Goal: Task Accomplishment & Management: Manage account settings

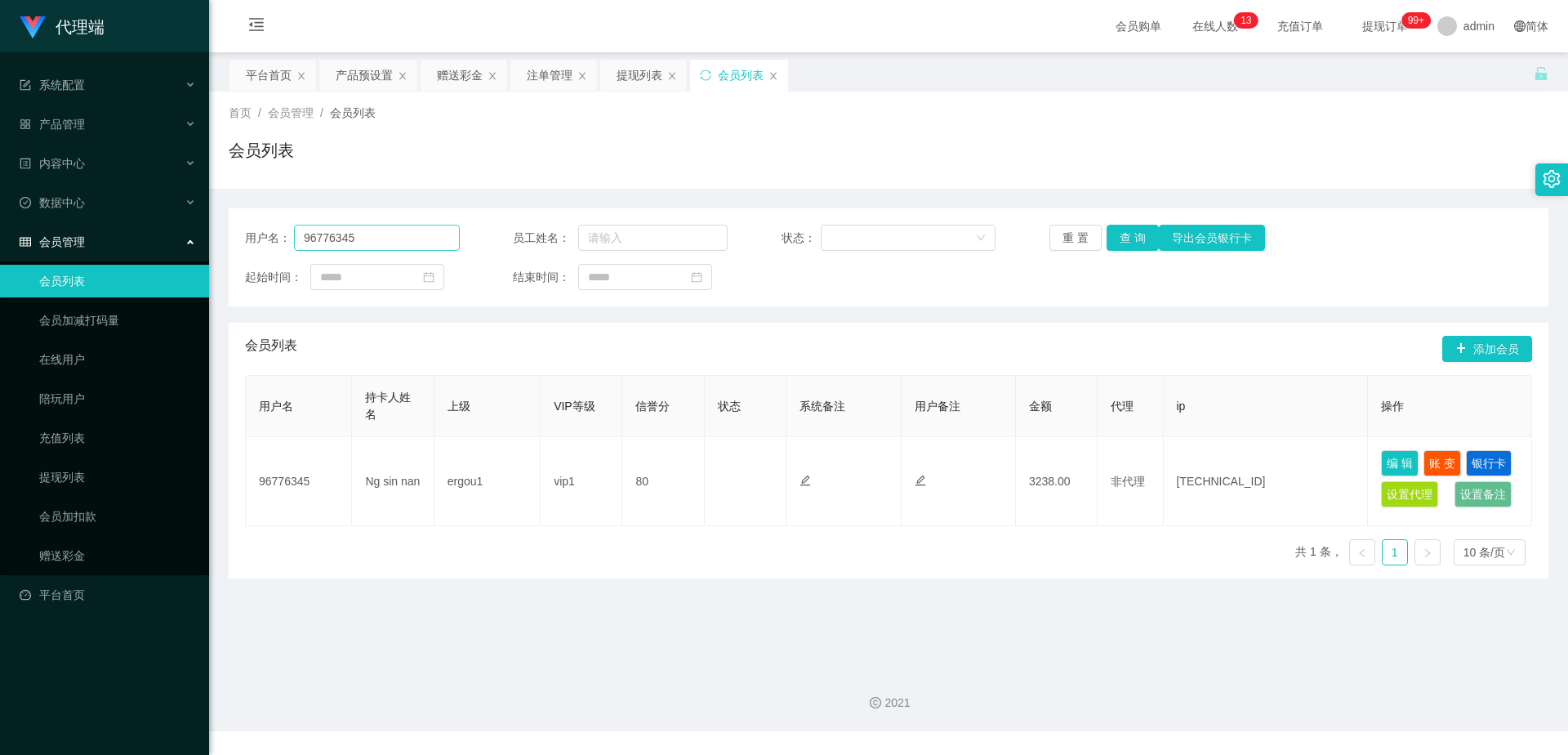
click at [299, 235] on input "96776345" at bounding box center [377, 237] width 166 height 26
click at [362, 235] on input "96776345" at bounding box center [377, 237] width 166 height 26
drag, startPoint x: 362, startPoint y: 235, endPoint x: 376, endPoint y: 237, distance: 14.1
click at [295, 238] on input "96776345" at bounding box center [377, 237] width 166 height 26
drag, startPoint x: 396, startPoint y: 237, endPoint x: 385, endPoint y: 240, distance: 11.4
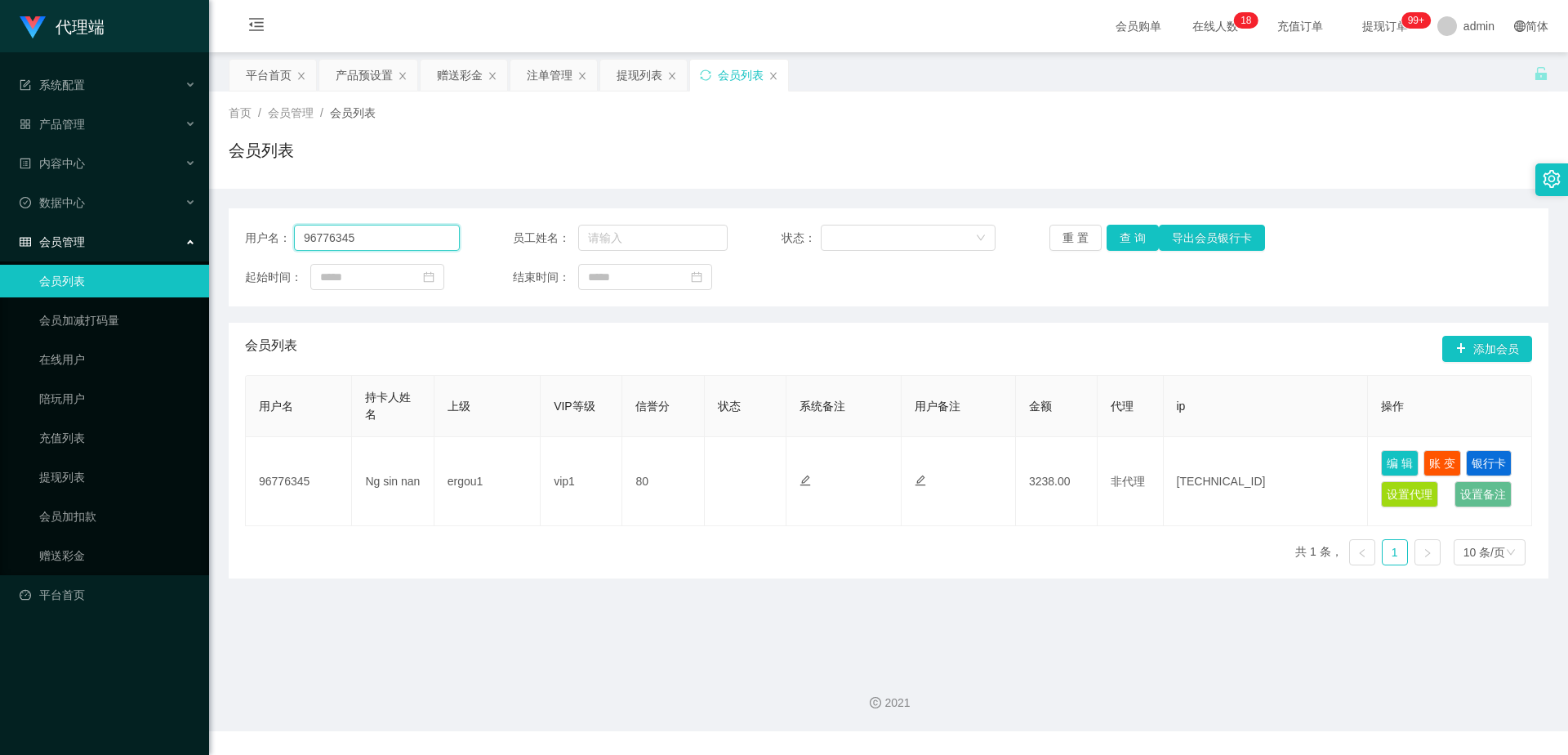
click at [395, 237] on input "96776345" at bounding box center [377, 237] width 166 height 26
click at [366, 241] on input "96776345" at bounding box center [377, 237] width 166 height 26
drag, startPoint x: 366, startPoint y: 241, endPoint x: 299, endPoint y: 240, distance: 67.0
click at [299, 240] on input "96776345" at bounding box center [377, 237] width 166 height 26
click at [465, 72] on div "赠送彩金" at bounding box center [460, 75] width 46 height 31
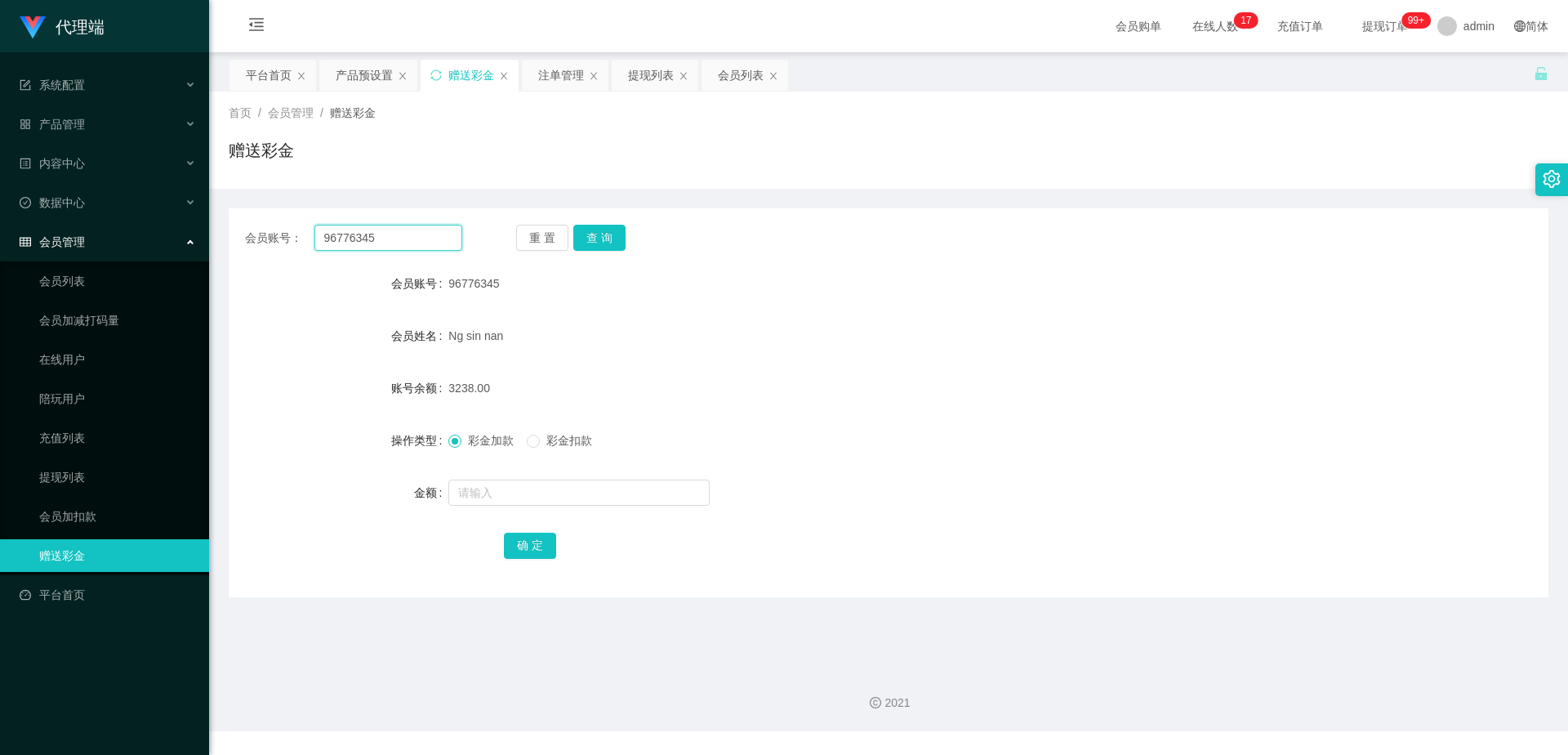
drag, startPoint x: 408, startPoint y: 240, endPoint x: 210, endPoint y: 234, distance: 198.1
click at [210, 234] on main "关闭左侧 关闭右侧 关闭其它 刷新页面 平台首页 产品预设置 赠送彩金 注单管理 提现列表 会员列表 首页 / 会员管理 / 赠送彩金 / 赠送彩金 会员账号…" at bounding box center [888, 353] width 1359 height 603
paste input "Louistey"
type input "Louistey"
click at [586, 227] on button "查 询" at bounding box center [600, 237] width 52 height 26
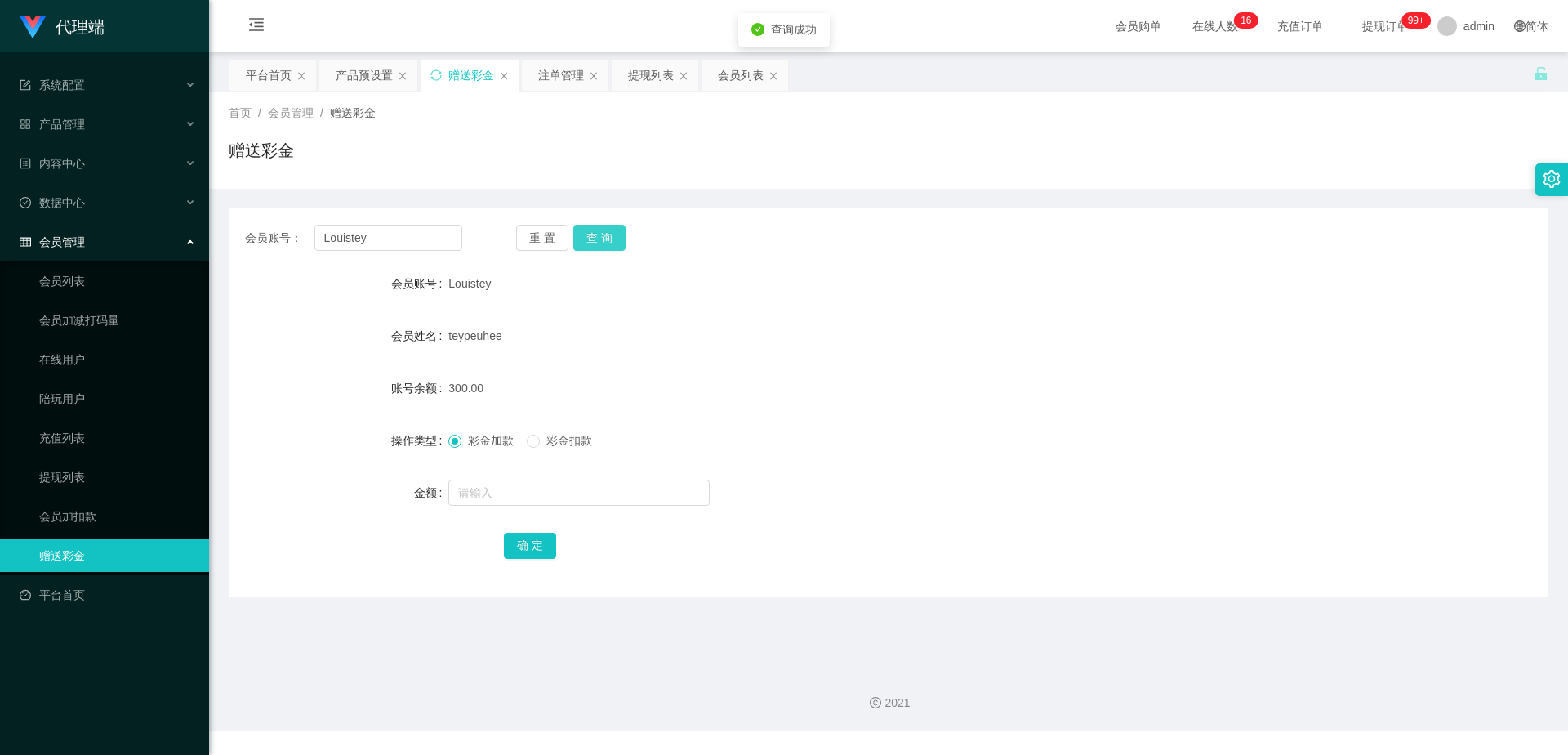
click at [586, 235] on button "查 询" at bounding box center [600, 237] width 52 height 26
click at [350, 73] on div "产品预设置" at bounding box center [364, 75] width 57 height 31
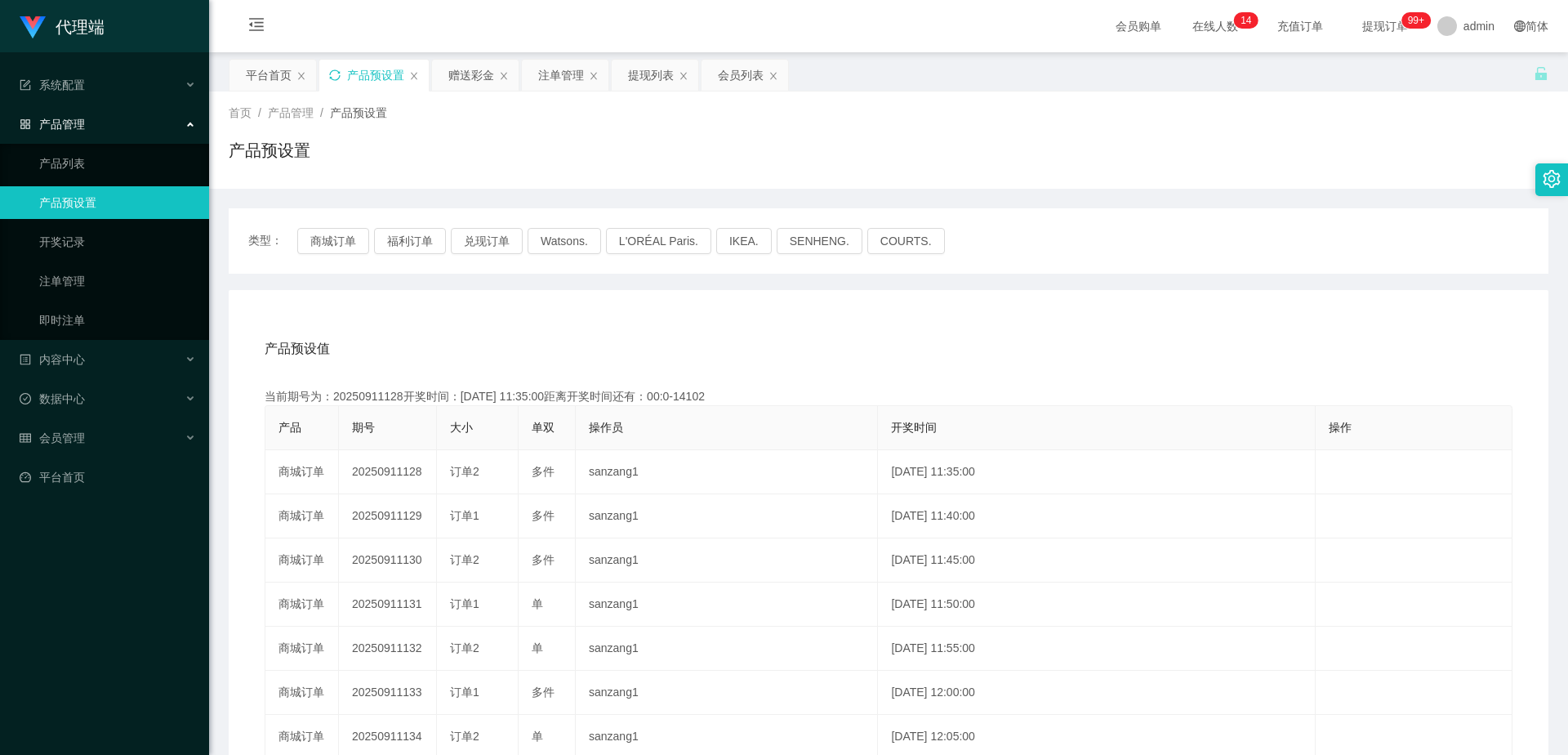
click at [339, 77] on icon "图标: sync" at bounding box center [334, 74] width 11 height 11
drag, startPoint x: 467, startPoint y: 75, endPoint x: 515, endPoint y: 75, distance: 48.0
click at [467, 75] on div "赠送彩金" at bounding box center [472, 75] width 46 height 31
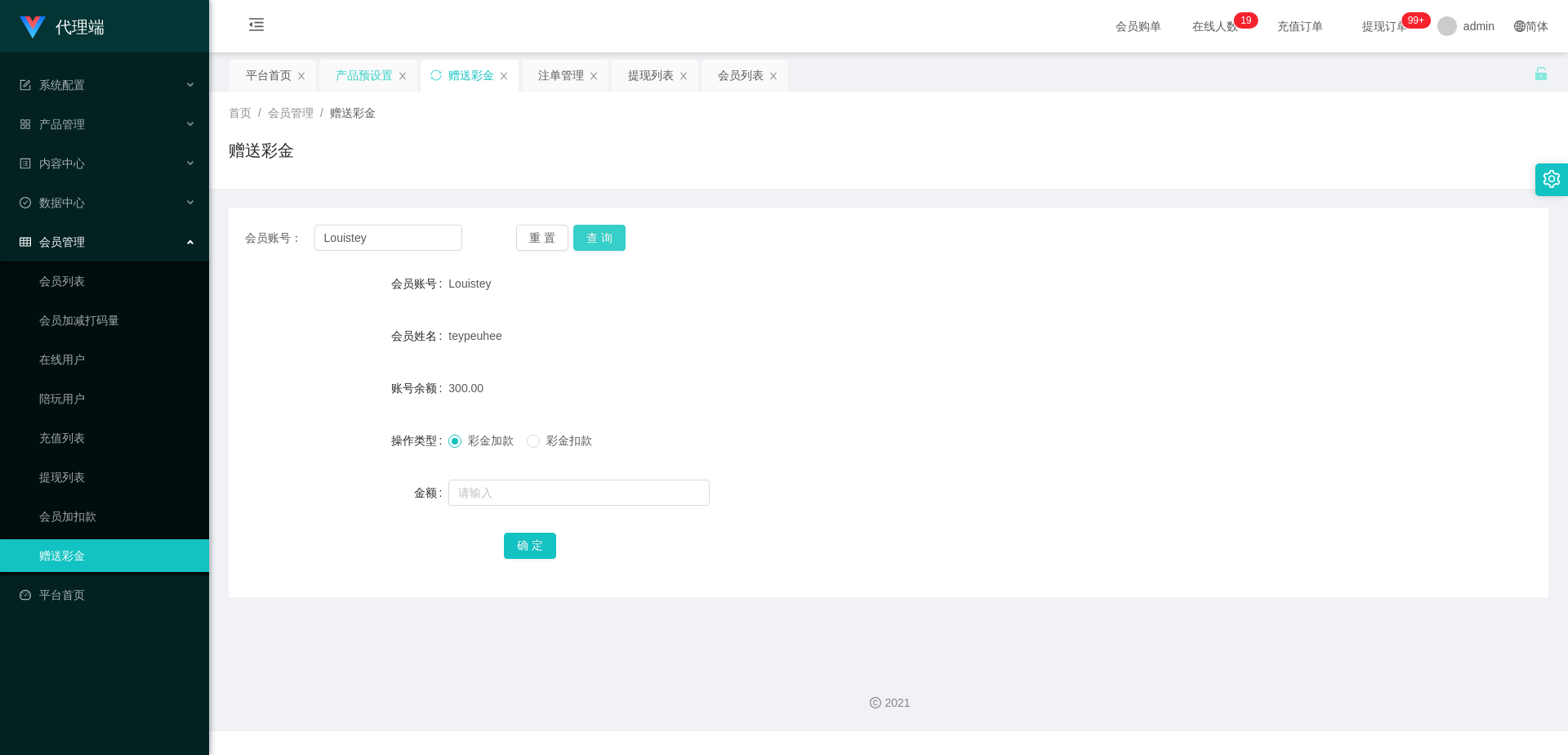
click at [602, 242] on button "查 询" at bounding box center [600, 237] width 52 height 26
drag, startPoint x: 338, startPoint y: 240, endPoint x: 252, endPoint y: 240, distance: 86.0
click at [252, 240] on div "会员账号： [PERSON_NAME]" at bounding box center [354, 237] width 218 height 26
click at [555, 73] on div "注单管理" at bounding box center [561, 75] width 46 height 31
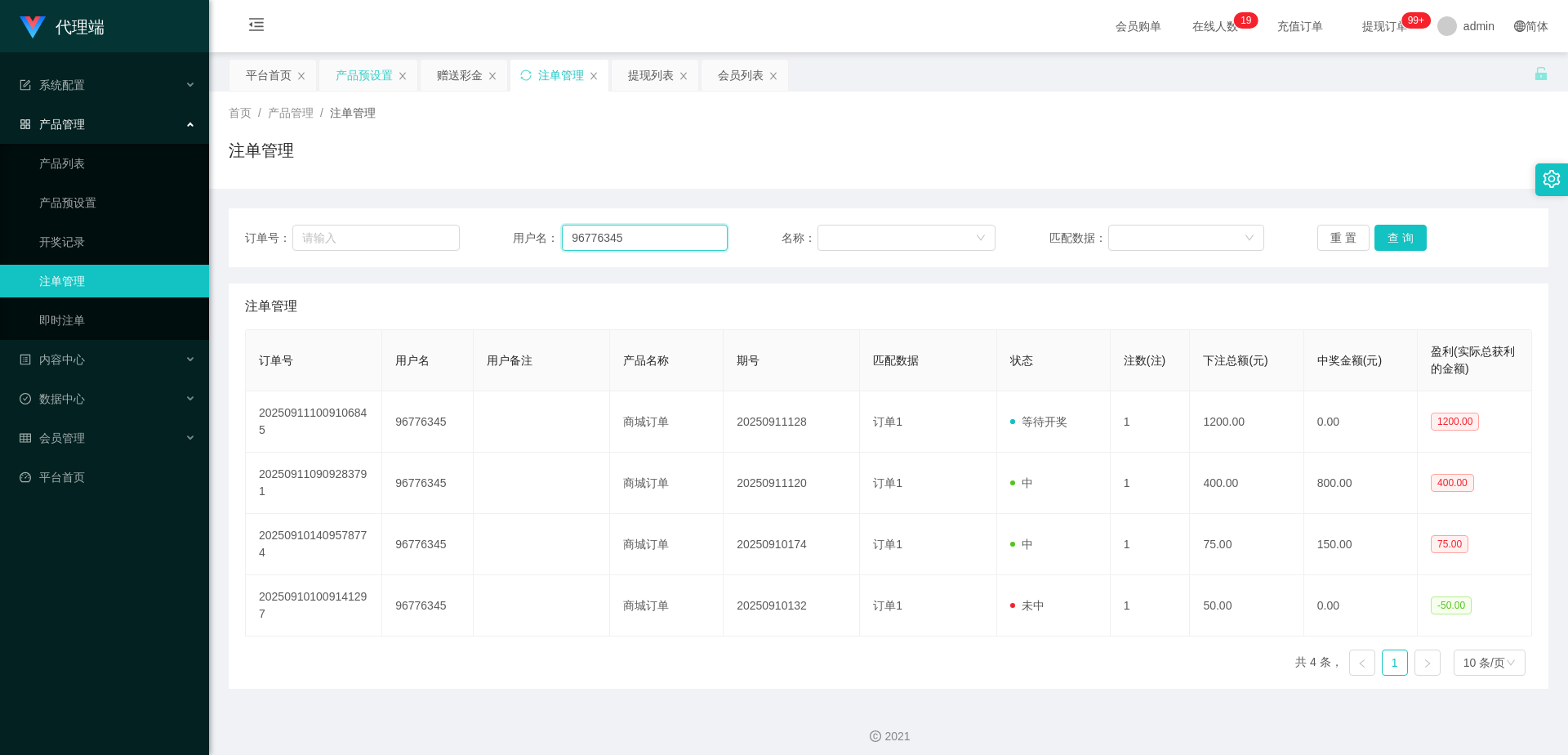
drag, startPoint x: 649, startPoint y: 245, endPoint x: 513, endPoint y: 239, distance: 136.1
click at [513, 239] on div "用户名： 96776345" at bounding box center [620, 237] width 215 height 26
paste input "Louistey"
type input "Louistey"
click at [1391, 241] on button "查 询" at bounding box center [1401, 237] width 52 height 26
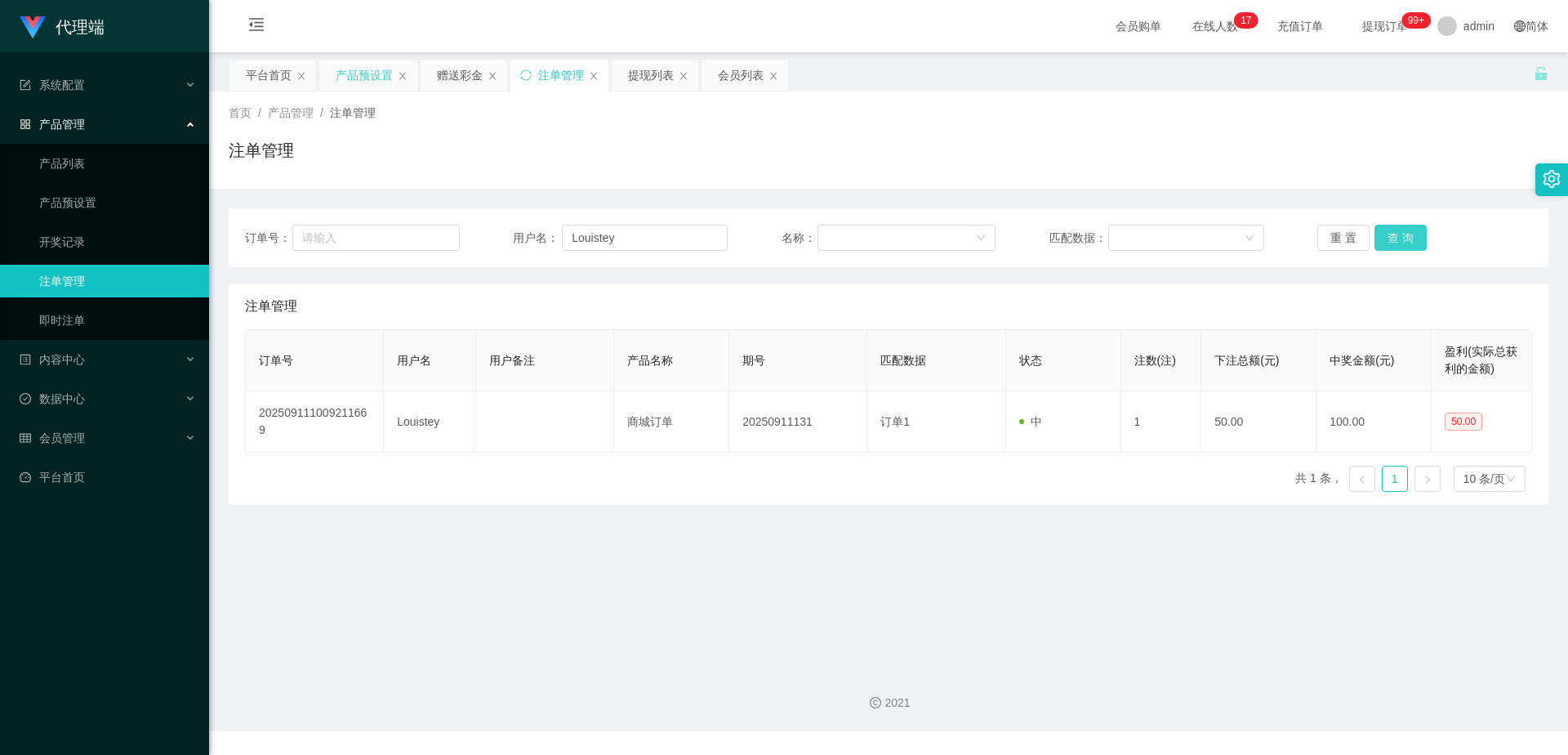
click at [1391, 241] on button "查 询" at bounding box center [1401, 237] width 52 height 26
click at [1400, 237] on button "查 询" at bounding box center [1401, 237] width 52 height 26
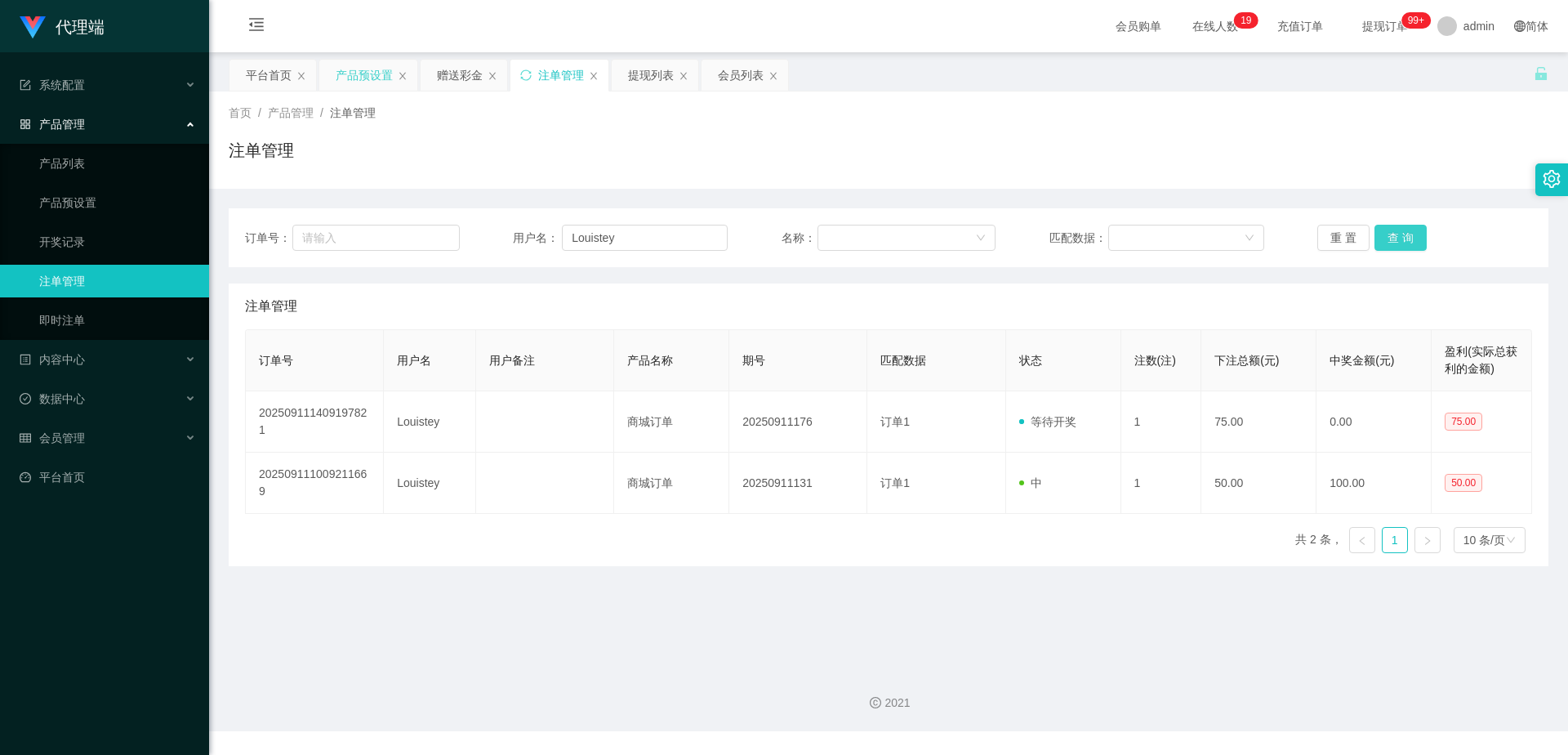
click at [1400, 237] on button "查 询" at bounding box center [1401, 237] width 52 height 26
click at [462, 71] on div "赠送彩金" at bounding box center [460, 75] width 46 height 31
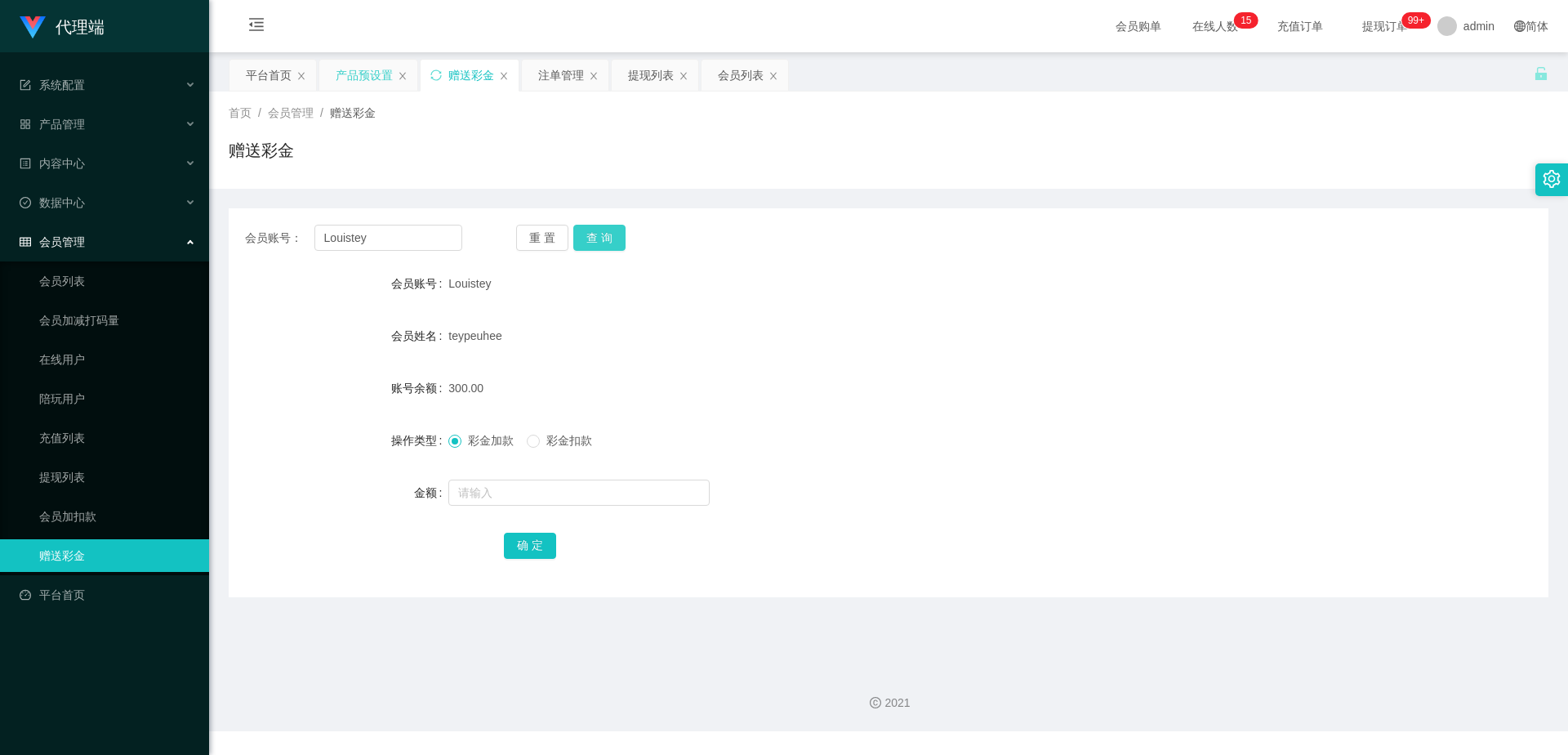
click at [609, 242] on button "查 询" at bounding box center [600, 237] width 52 height 26
click at [400, 241] on input "Louistey" at bounding box center [389, 237] width 148 height 26
click at [516, 494] on input "text" at bounding box center [579, 492] width 262 height 26
type input "38"
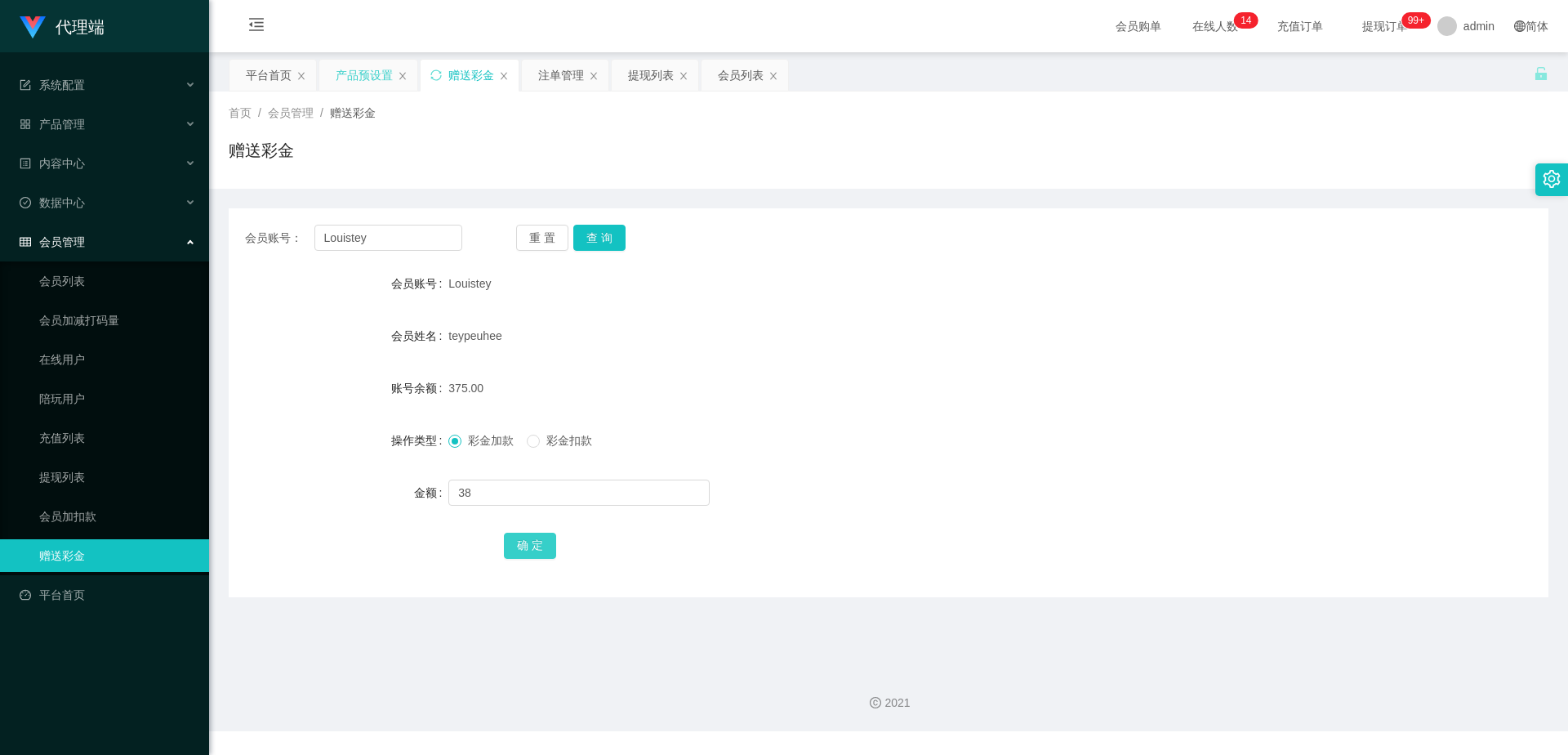
click at [537, 549] on button "确 定" at bounding box center [530, 545] width 52 height 26
drag, startPoint x: 361, startPoint y: 240, endPoint x: 279, endPoint y: 237, distance: 82.1
click at [279, 237] on div "会员账号： [PERSON_NAME]" at bounding box center [354, 237] width 218 height 26
click at [662, 73] on div "提现列表" at bounding box center [652, 75] width 46 height 31
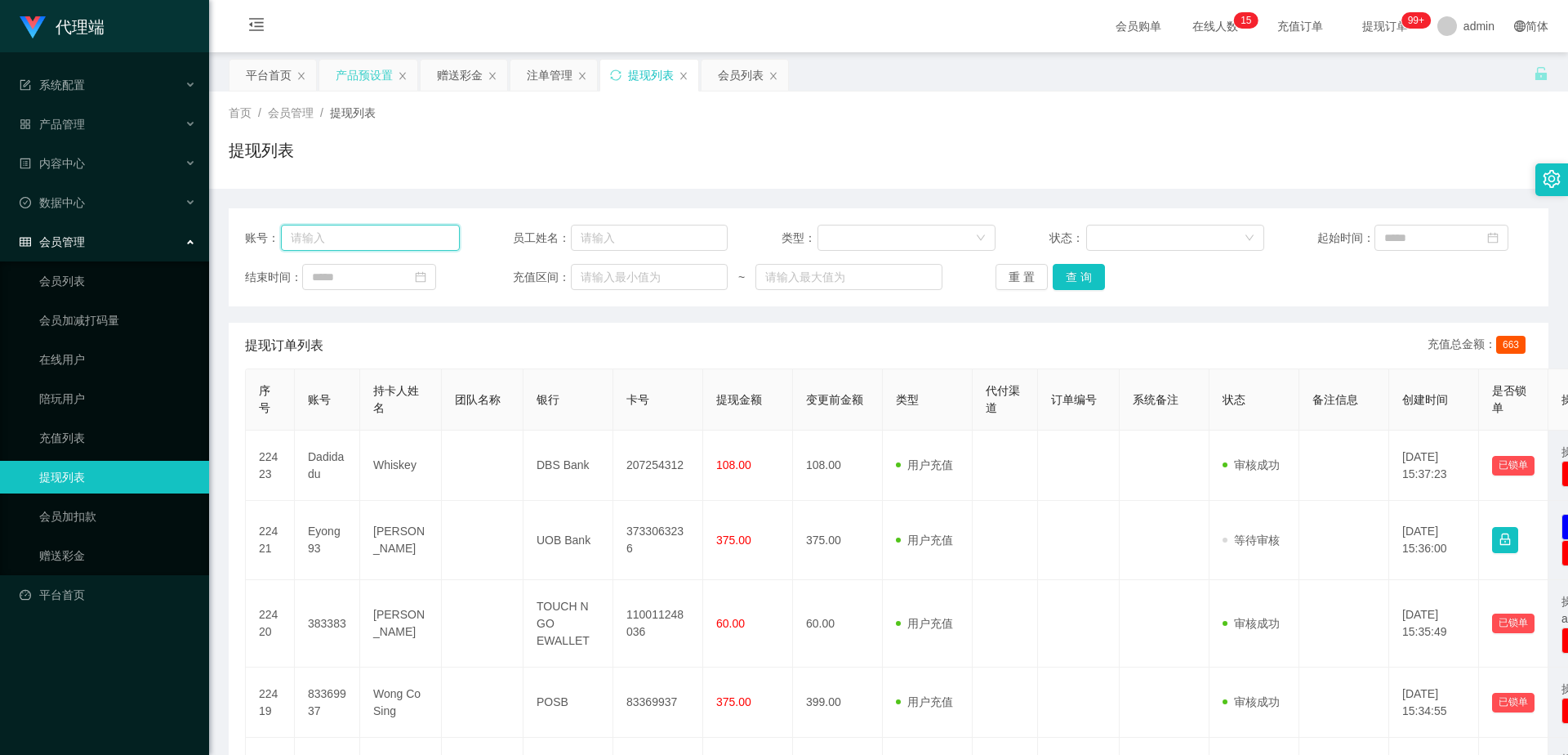
click at [377, 230] on input "text" at bounding box center [371, 237] width 179 height 26
paste input "Louistey"
type input "Louistey"
click at [1080, 288] on button "查 询" at bounding box center [1079, 276] width 52 height 26
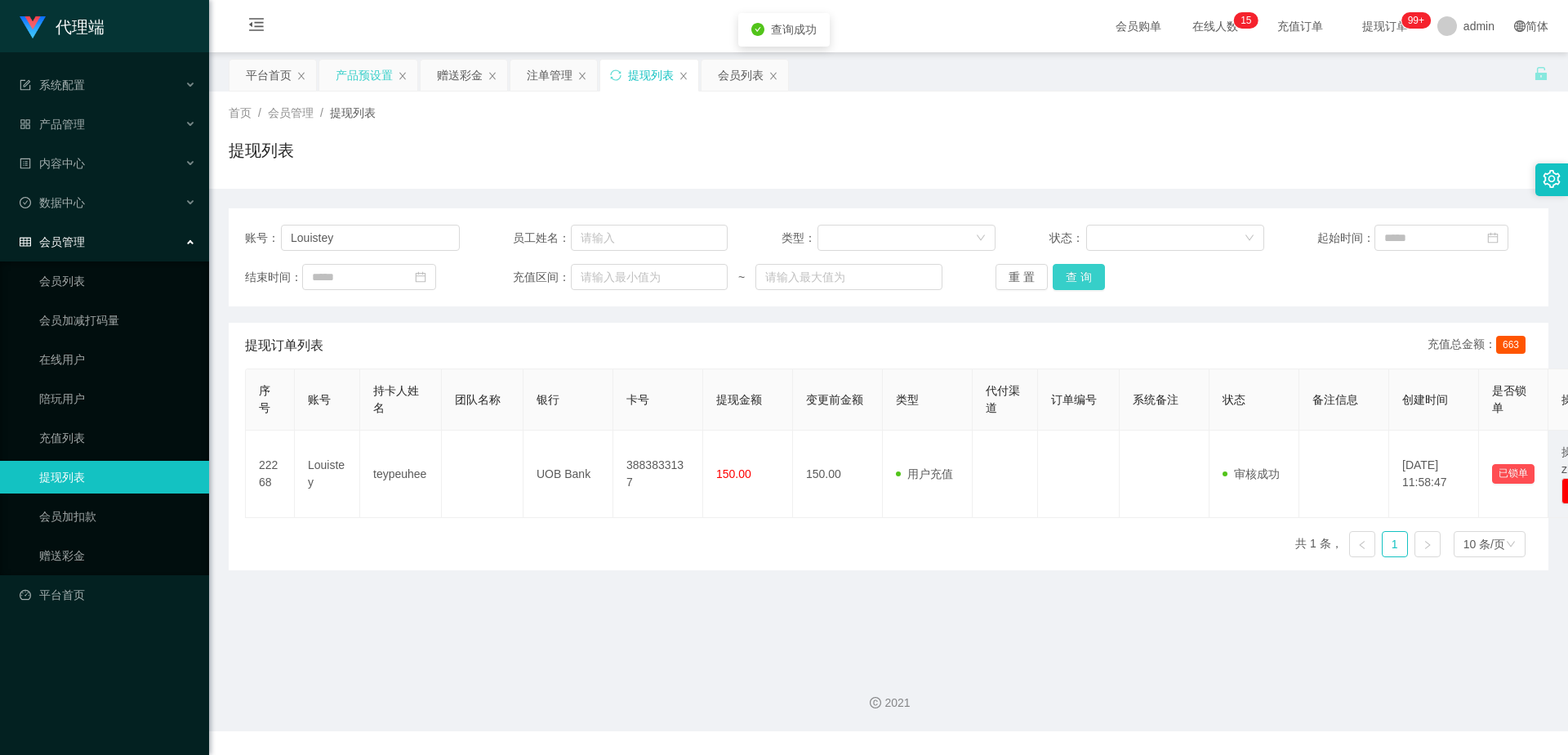
click at [1080, 288] on button "查 询" at bounding box center [1079, 276] width 52 height 26
click at [1080, 288] on button "查 询" at bounding box center [1088, 276] width 70 height 26
drag, startPoint x: 1080, startPoint y: 288, endPoint x: 1226, endPoint y: 223, distance: 159.8
click at [1080, 288] on div "重 置 查 询" at bounding box center [1103, 276] width 215 height 26
click at [1092, 270] on button "查 询" at bounding box center [1079, 276] width 52 height 26
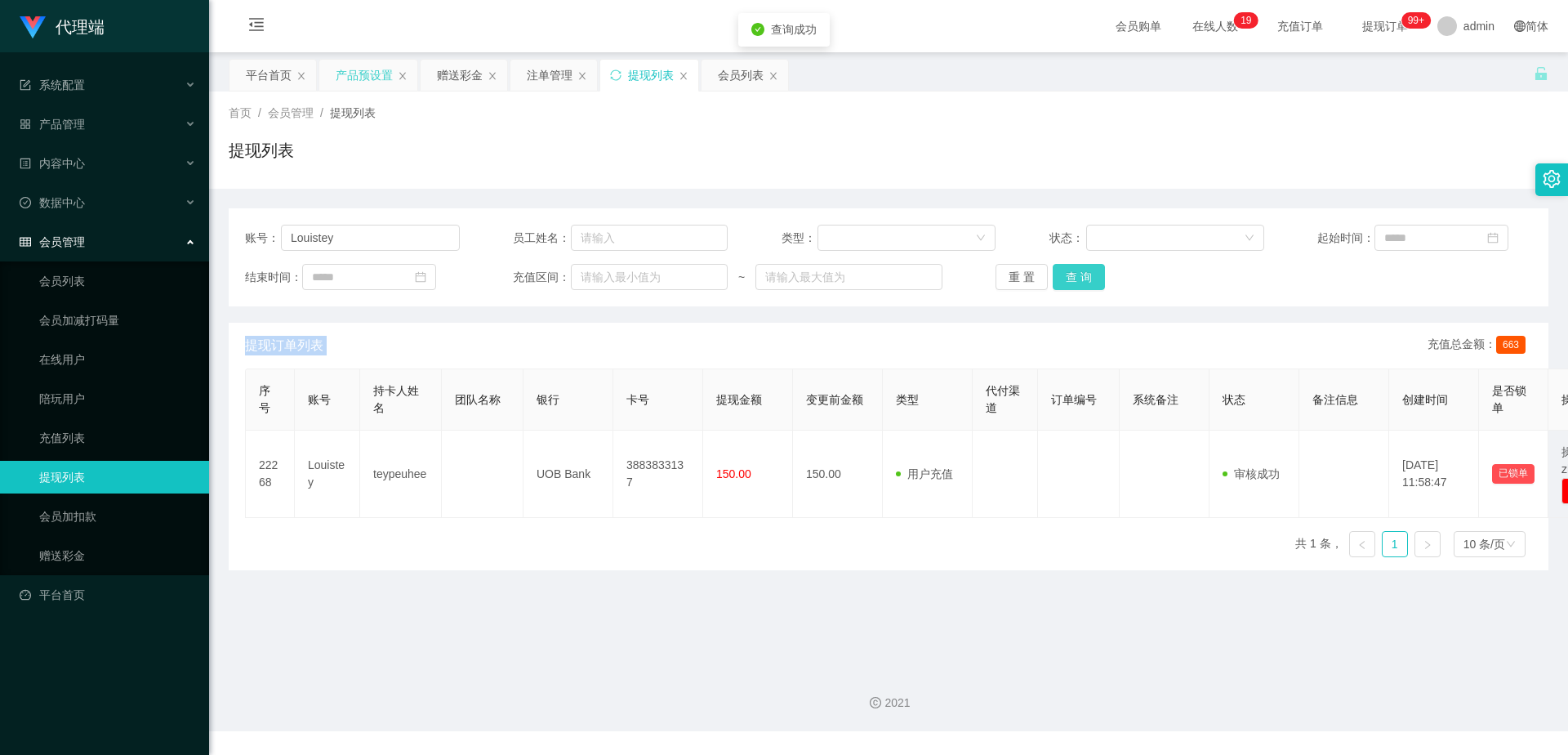
click at [1088, 279] on button "查 询" at bounding box center [1079, 276] width 52 height 26
click at [548, 75] on div "注单管理" at bounding box center [550, 75] width 46 height 31
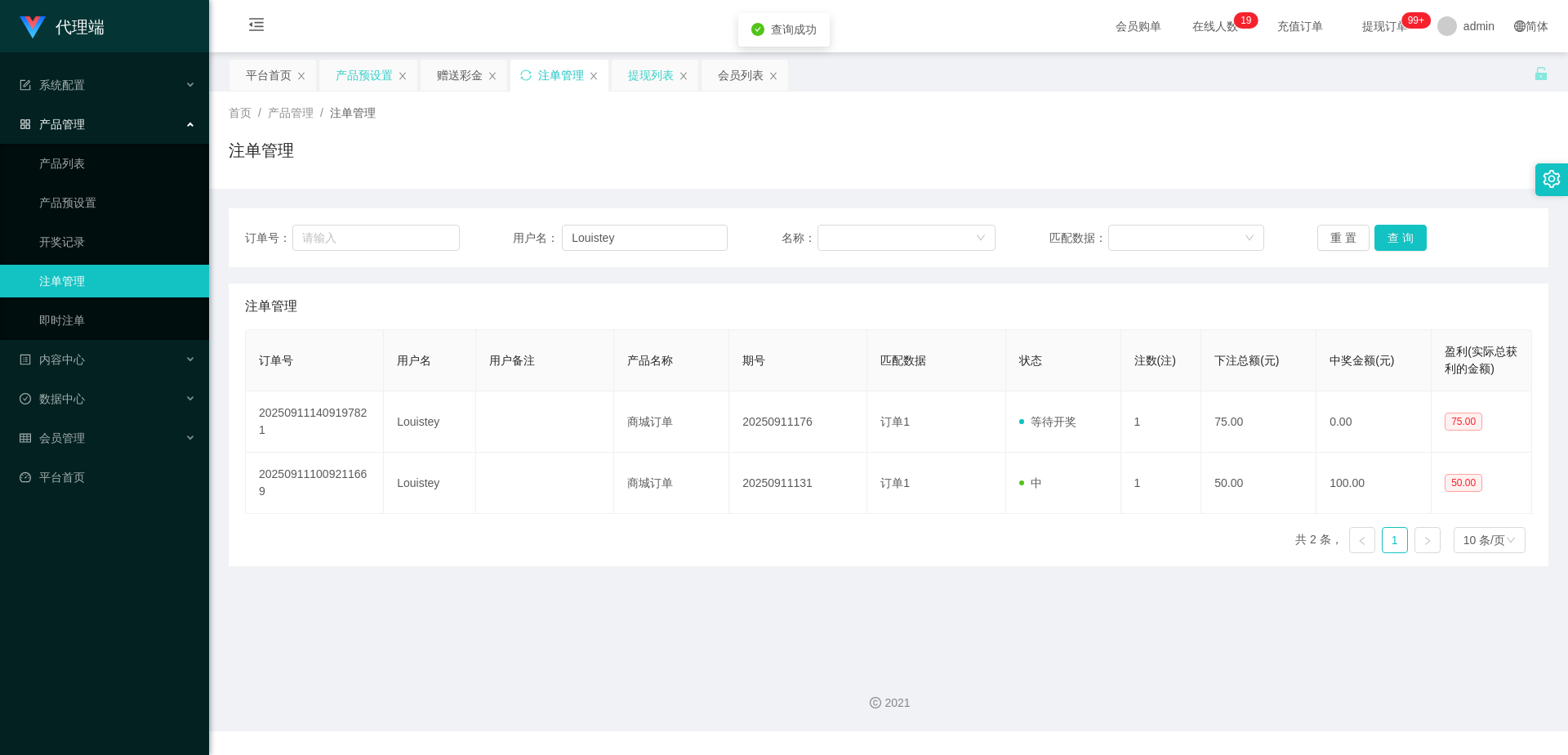
click at [641, 77] on div "提现列表" at bounding box center [652, 75] width 46 height 31
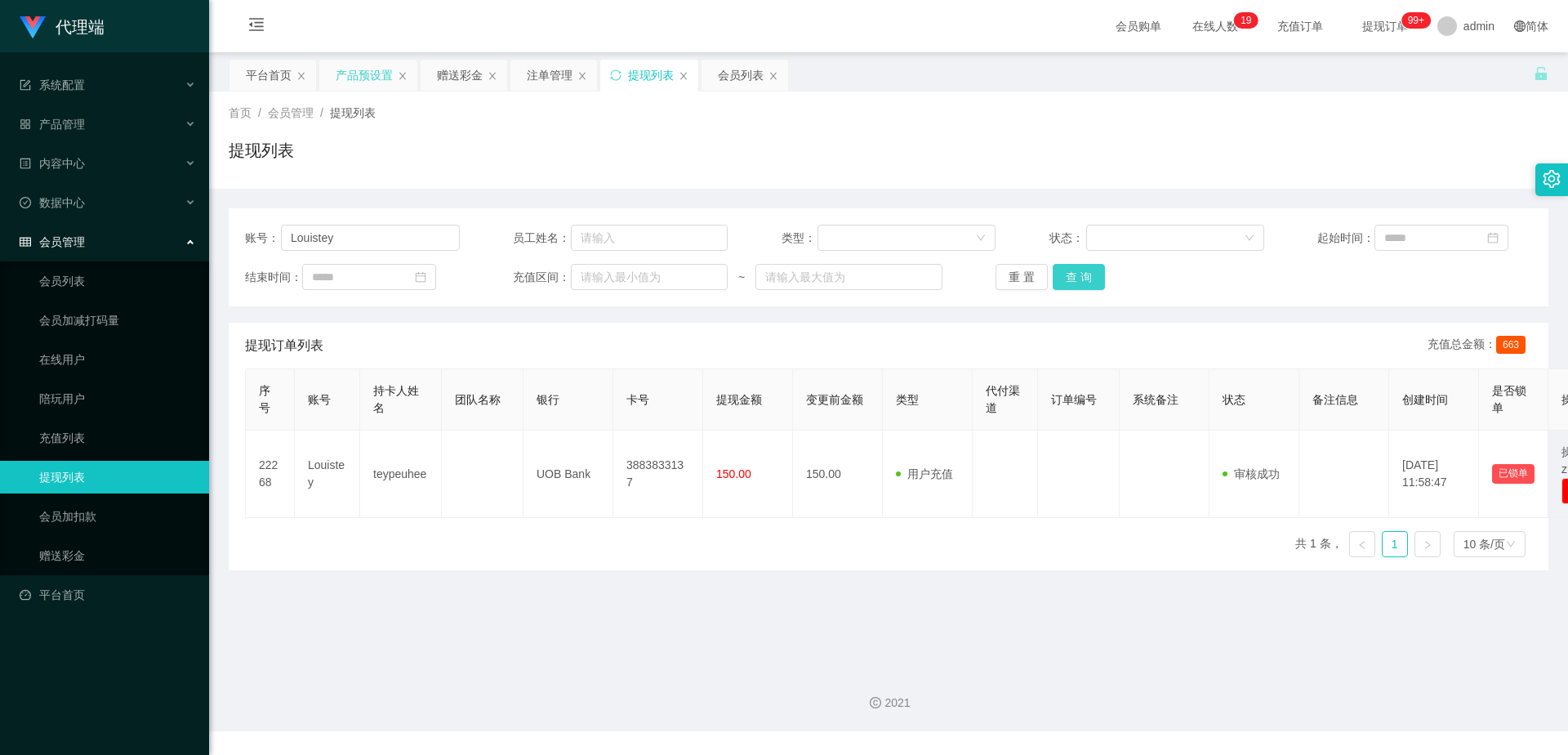
click at [1079, 273] on button "查 询" at bounding box center [1079, 276] width 52 height 26
click at [1079, 273] on div "重 置 查 询" at bounding box center [1103, 276] width 215 height 26
click at [1066, 286] on button "查 询" at bounding box center [1079, 276] width 52 height 26
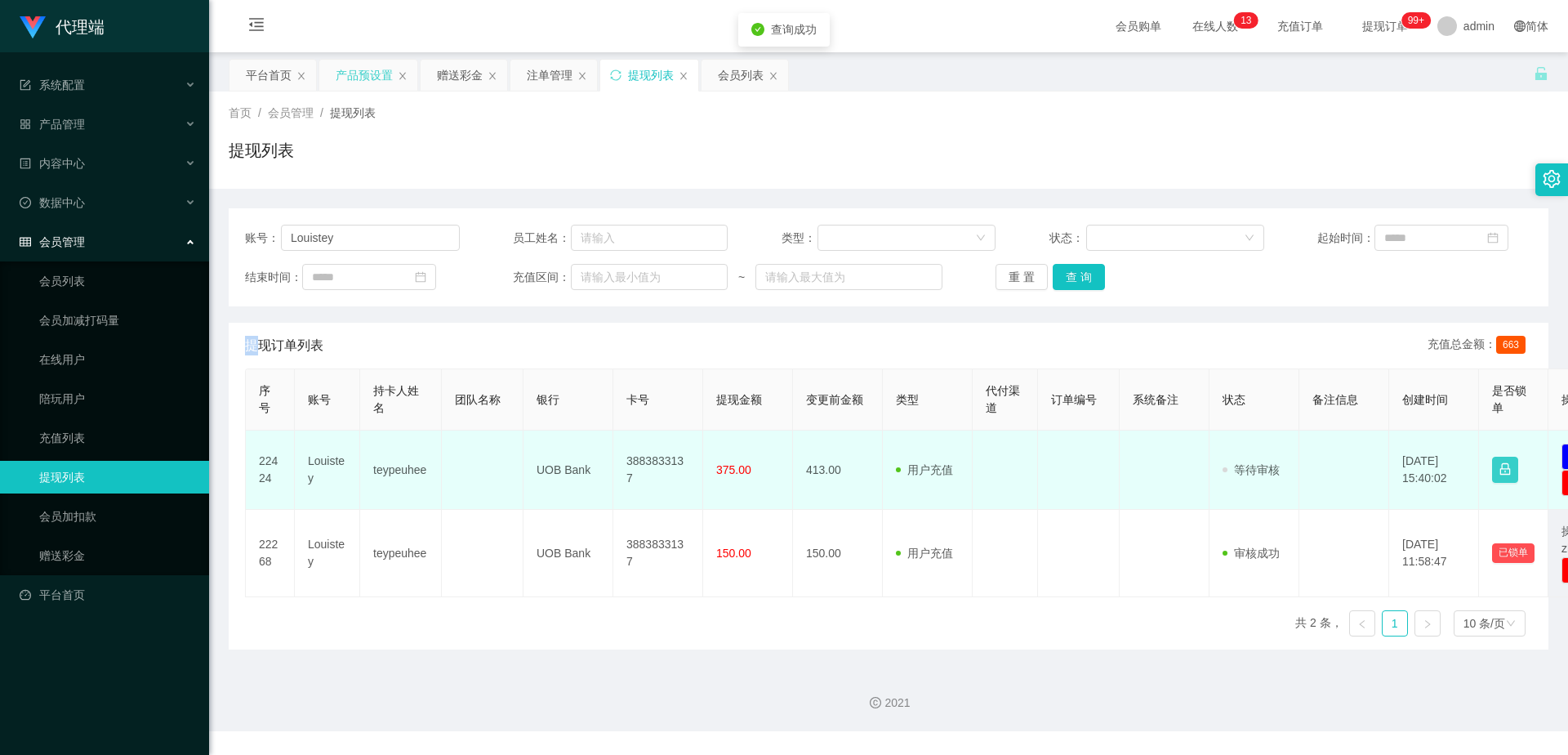
click at [1504, 468] on button "button" at bounding box center [1505, 469] width 26 height 26
click at [1331, 495] on td at bounding box center [1344, 470] width 90 height 79
click at [1251, 473] on span "等待审核" at bounding box center [1250, 470] width 57 height 13
click at [1269, 466] on span "等待审核" at bounding box center [1250, 470] width 57 height 13
click at [1299, 457] on td at bounding box center [1344, 470] width 90 height 79
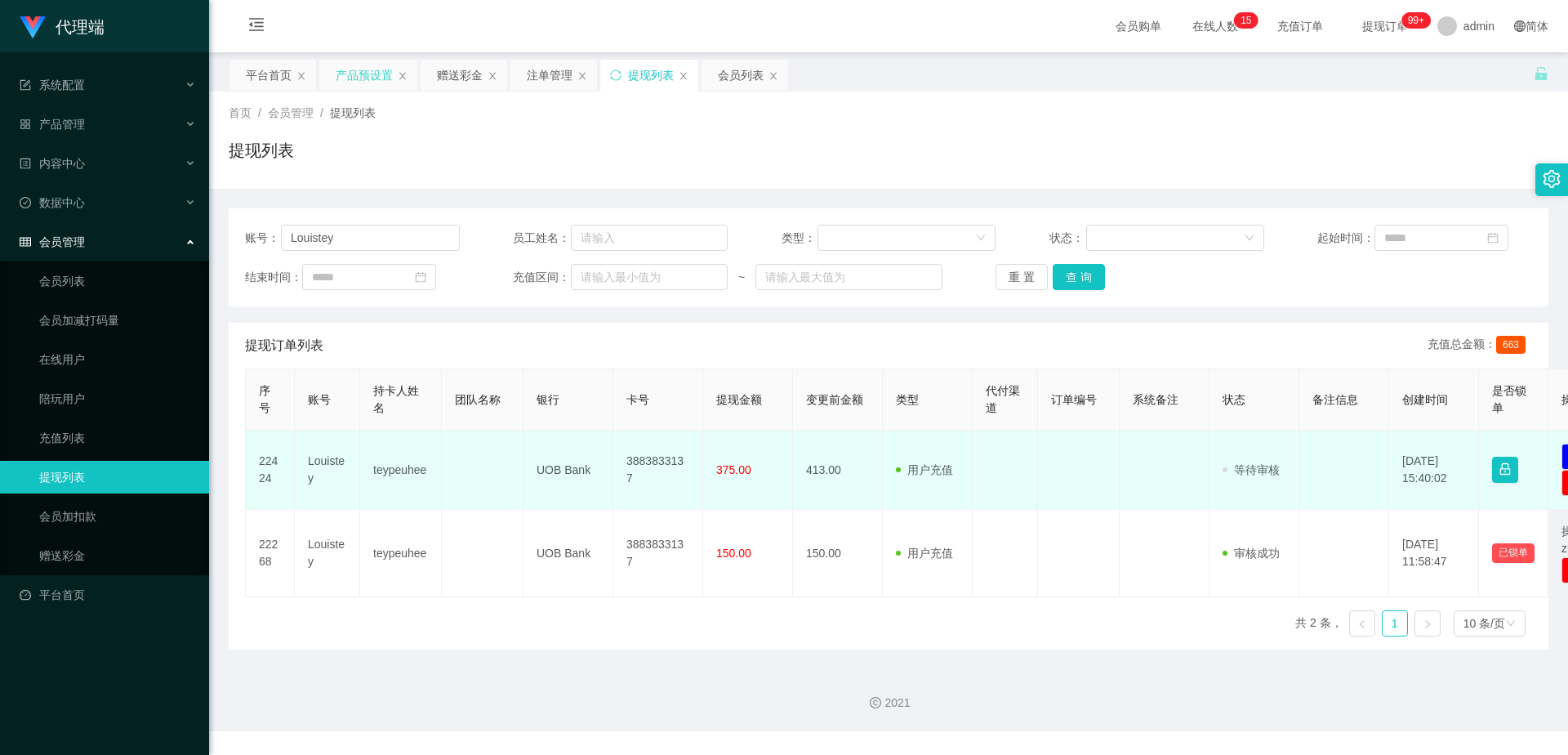
click at [1299, 457] on td at bounding box center [1344, 470] width 90 height 79
click at [1444, 467] on td "[DATE] 15:40:02" at bounding box center [1434, 470] width 90 height 79
click at [700, 466] on td "3883833137" at bounding box center [657, 470] width 90 height 79
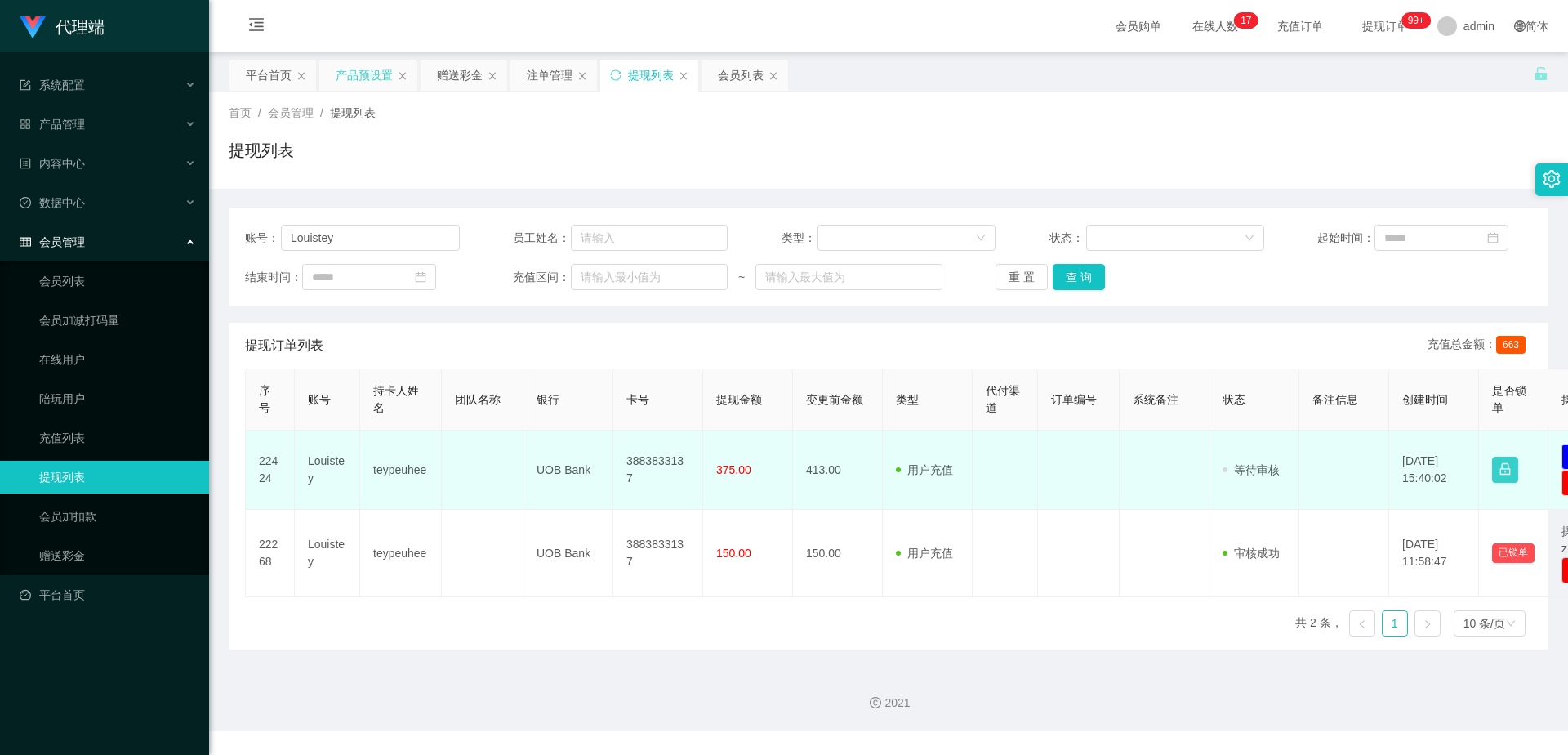
click at [1501, 468] on button "button" at bounding box center [1505, 469] width 26 height 26
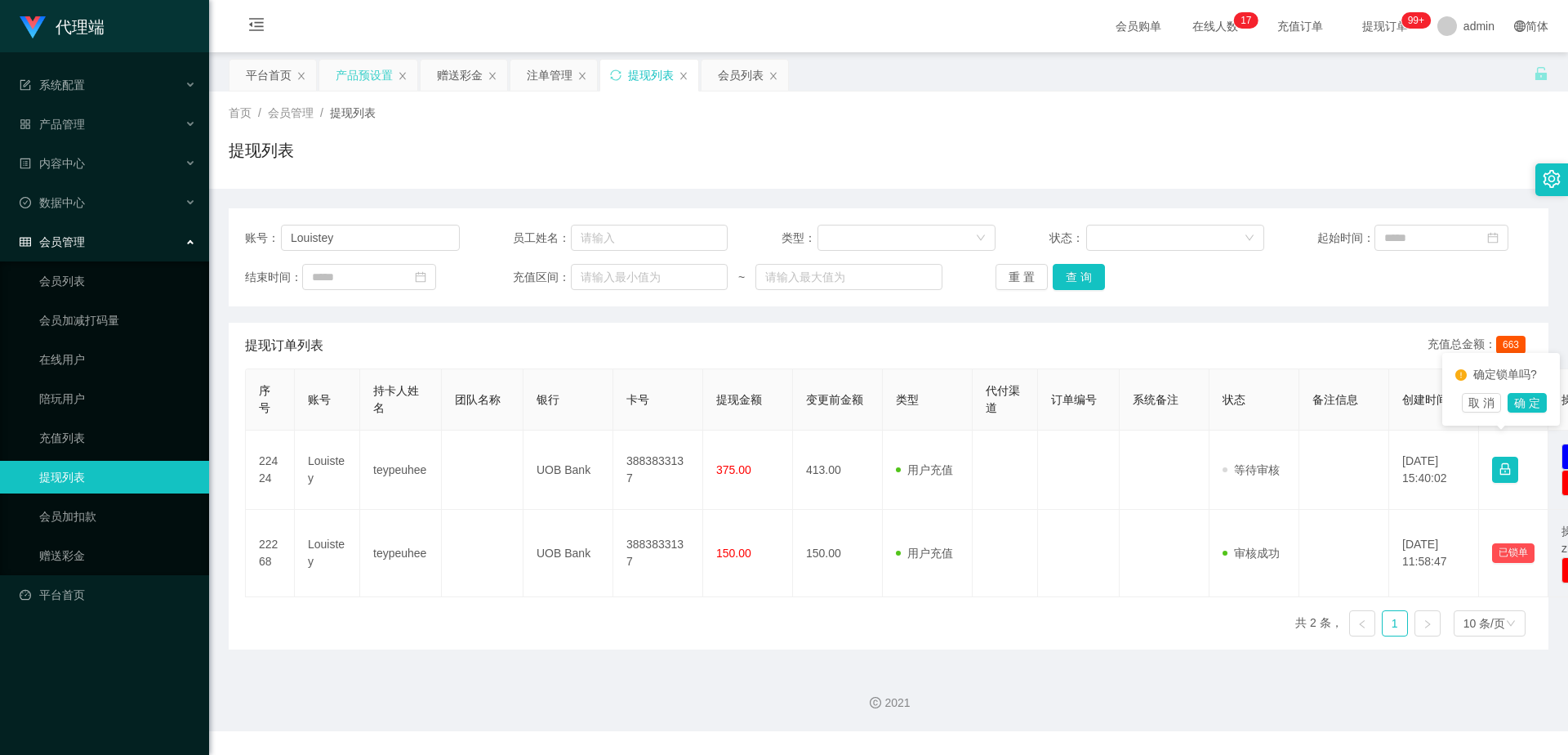
click at [1532, 426] on div "确定锁单吗? 取 消 确 定" at bounding box center [1502, 390] width 117 height 73
click at [1532, 413] on button "确 定" at bounding box center [1528, 403] width 39 height 19
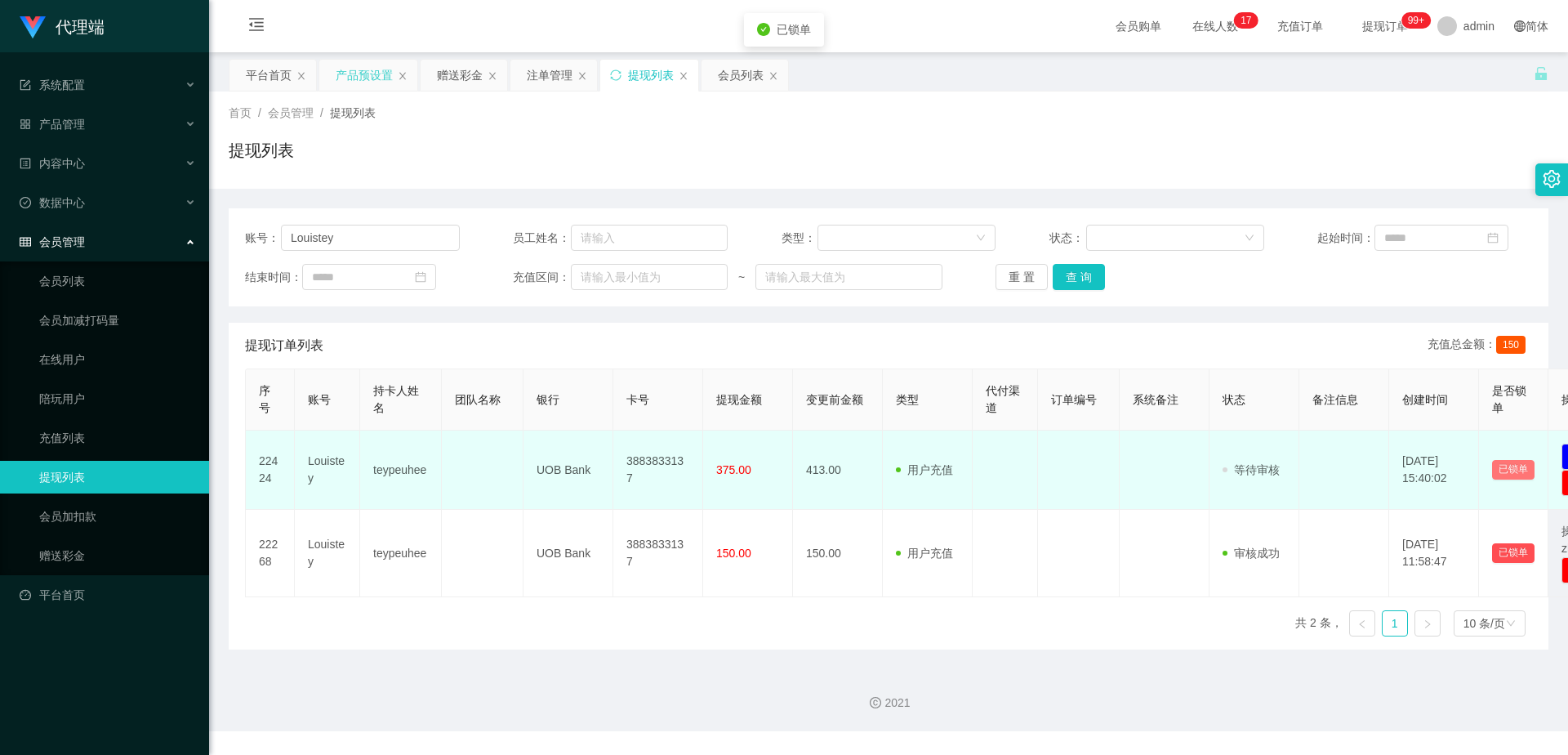
click at [1520, 467] on button "已锁单" at bounding box center [1514, 470] width 42 height 19
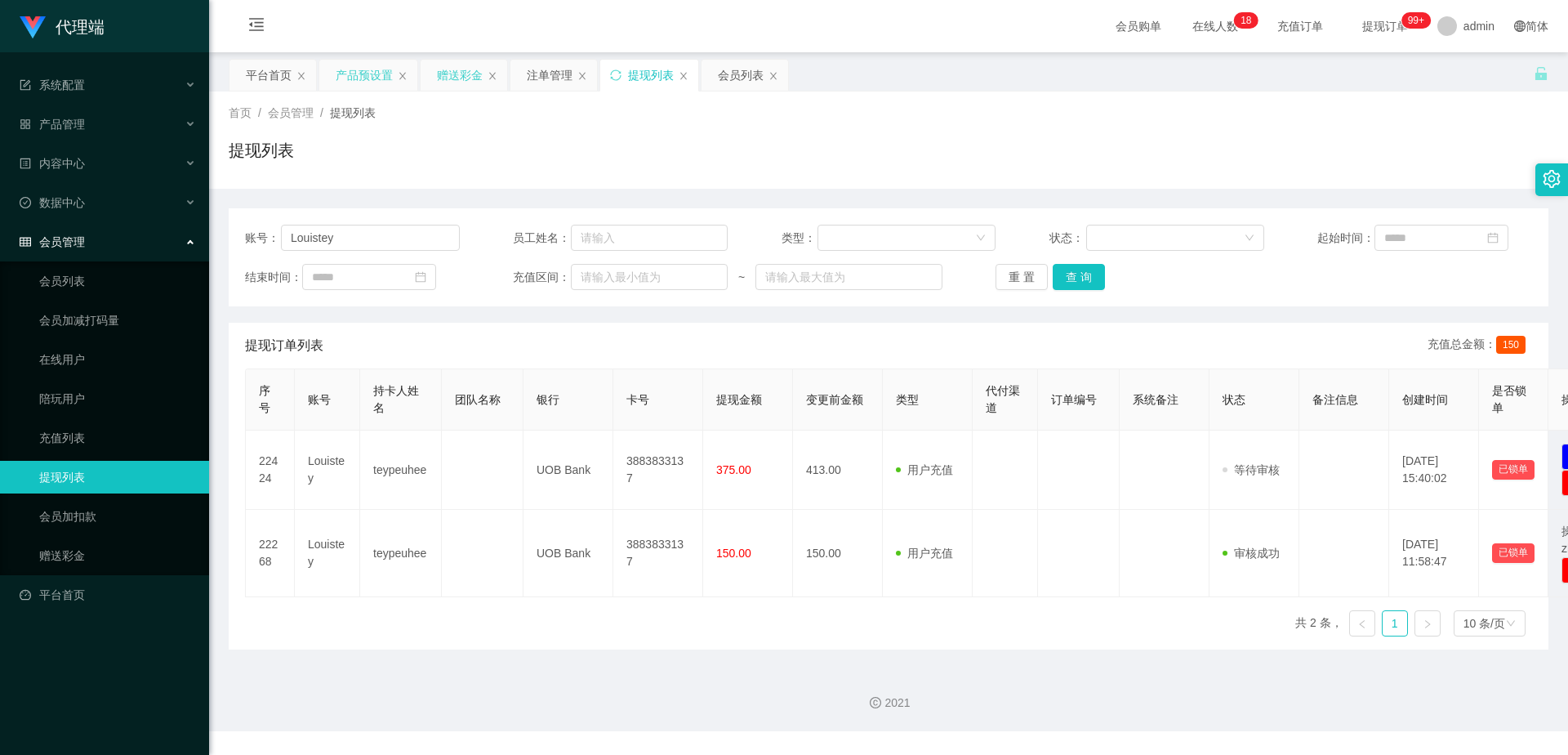
click at [449, 78] on div "赠送彩金" at bounding box center [460, 75] width 46 height 31
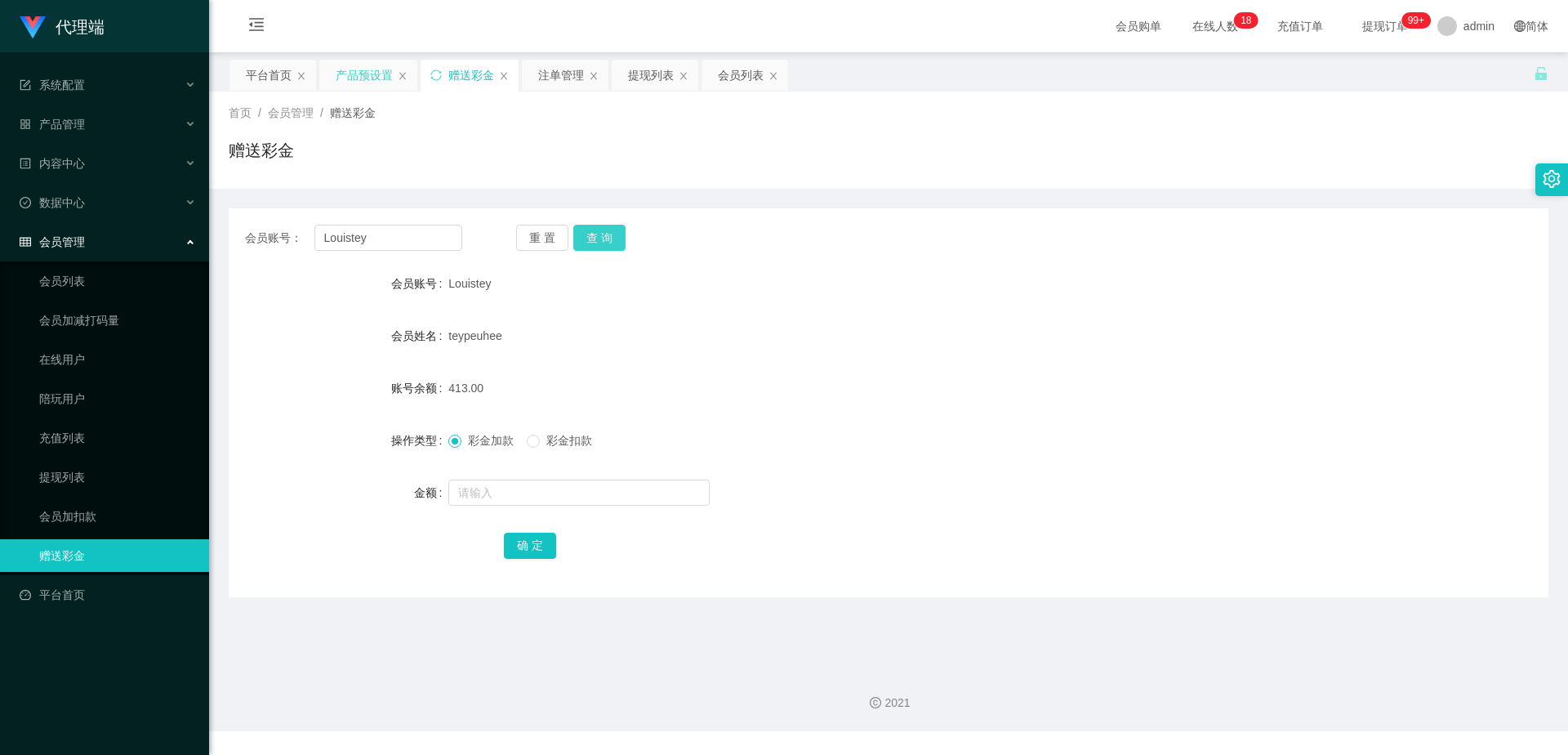
click at [602, 235] on button "查 询" at bounding box center [600, 237] width 52 height 26
drag, startPoint x: 750, startPoint y: 78, endPoint x: 761, endPoint y: 100, distance: 24.6
click at [750, 78] on div "会员列表" at bounding box center [741, 75] width 46 height 31
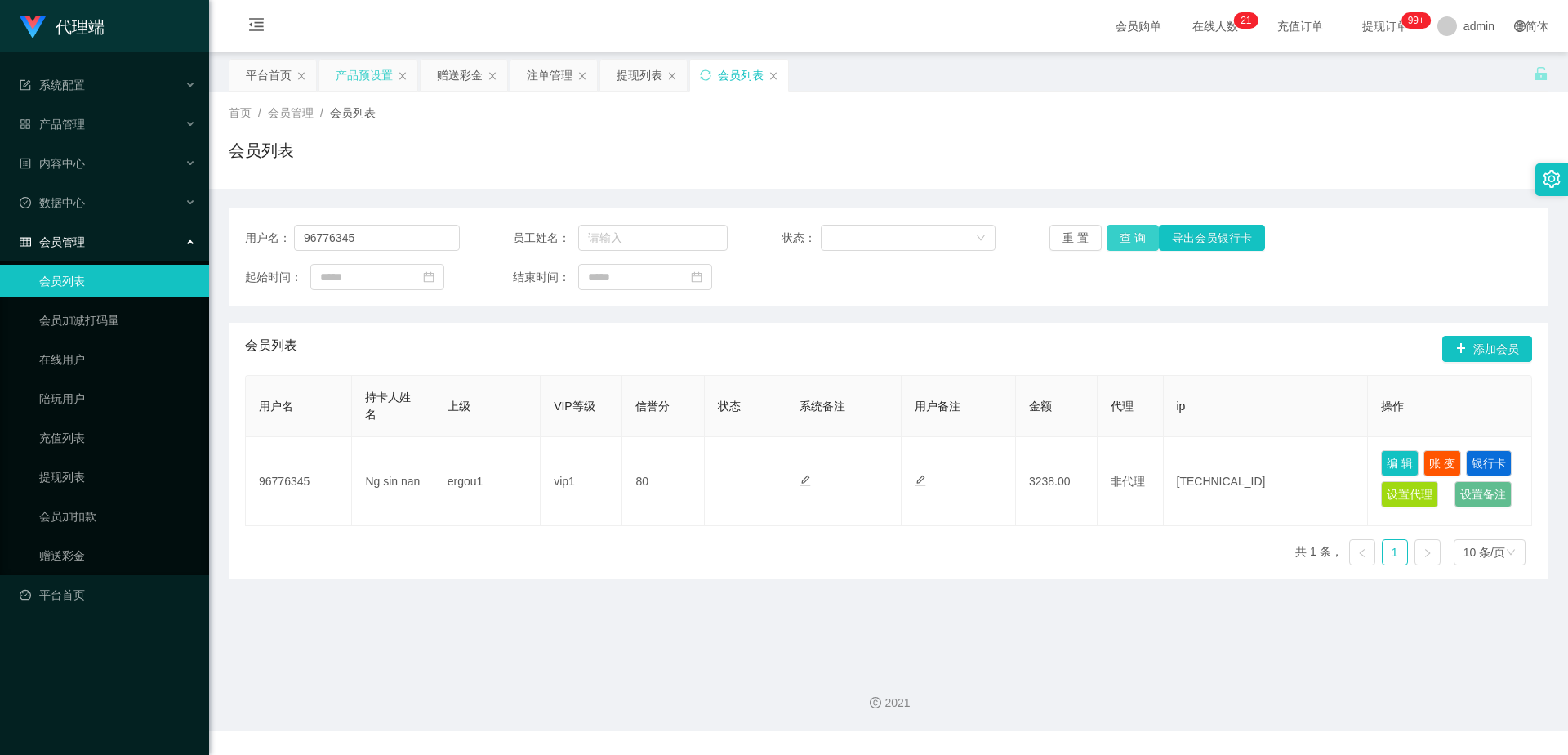
click at [1136, 232] on button "查 询" at bounding box center [1133, 237] width 52 height 26
click at [627, 74] on div "提现列表" at bounding box center [640, 75] width 46 height 31
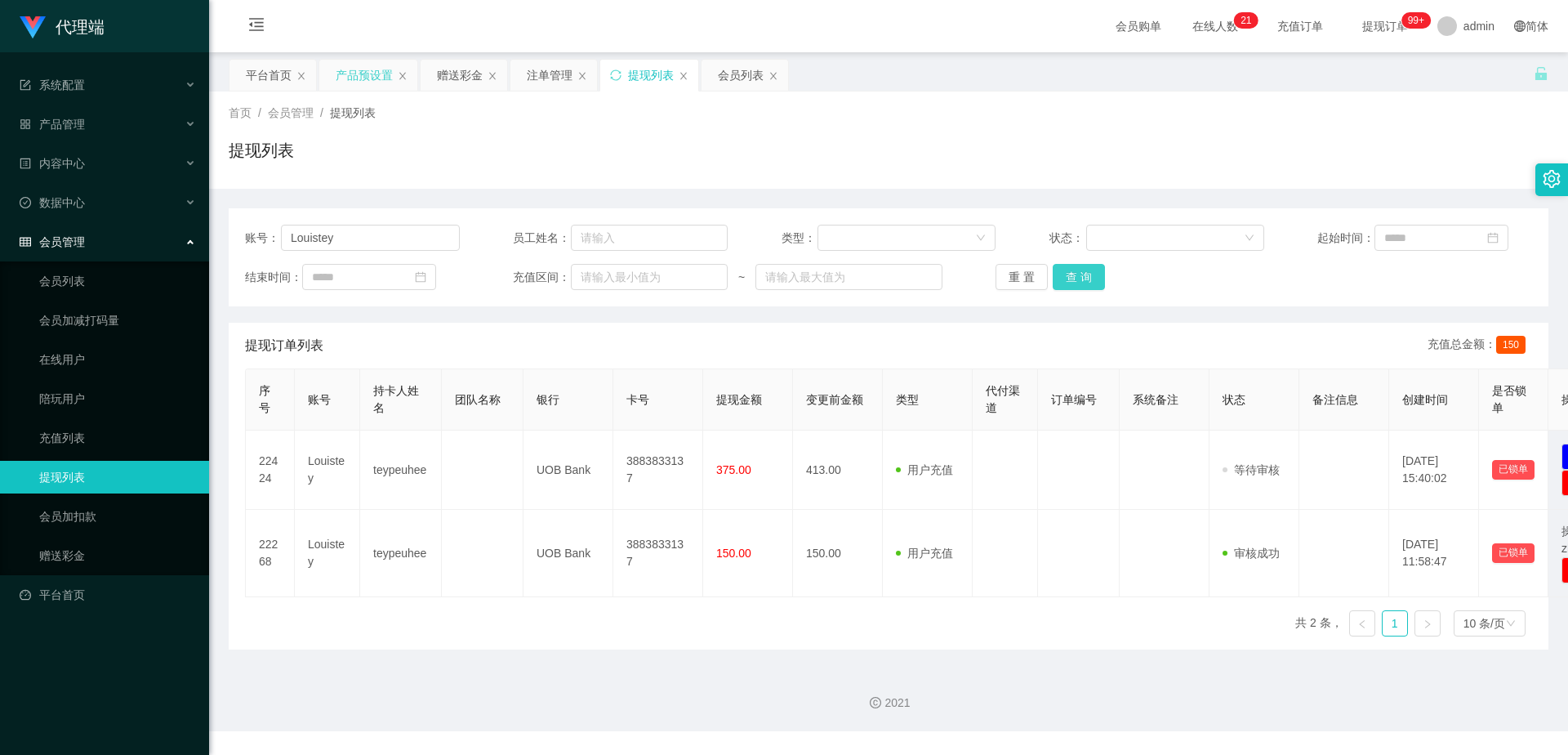
click at [1086, 282] on button "查 询" at bounding box center [1079, 276] width 52 height 26
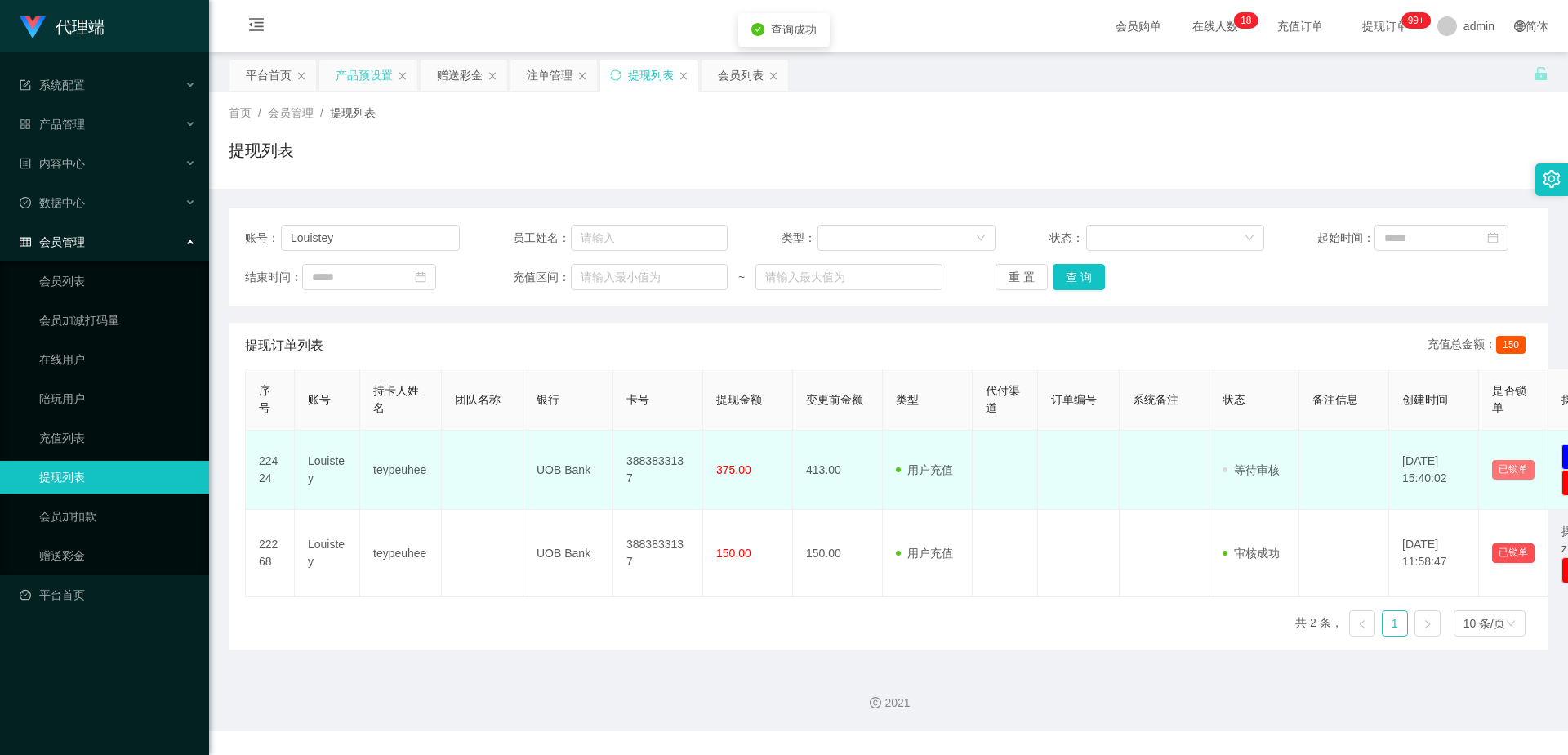
click at [1518, 472] on button "已锁单" at bounding box center [1514, 470] width 42 height 19
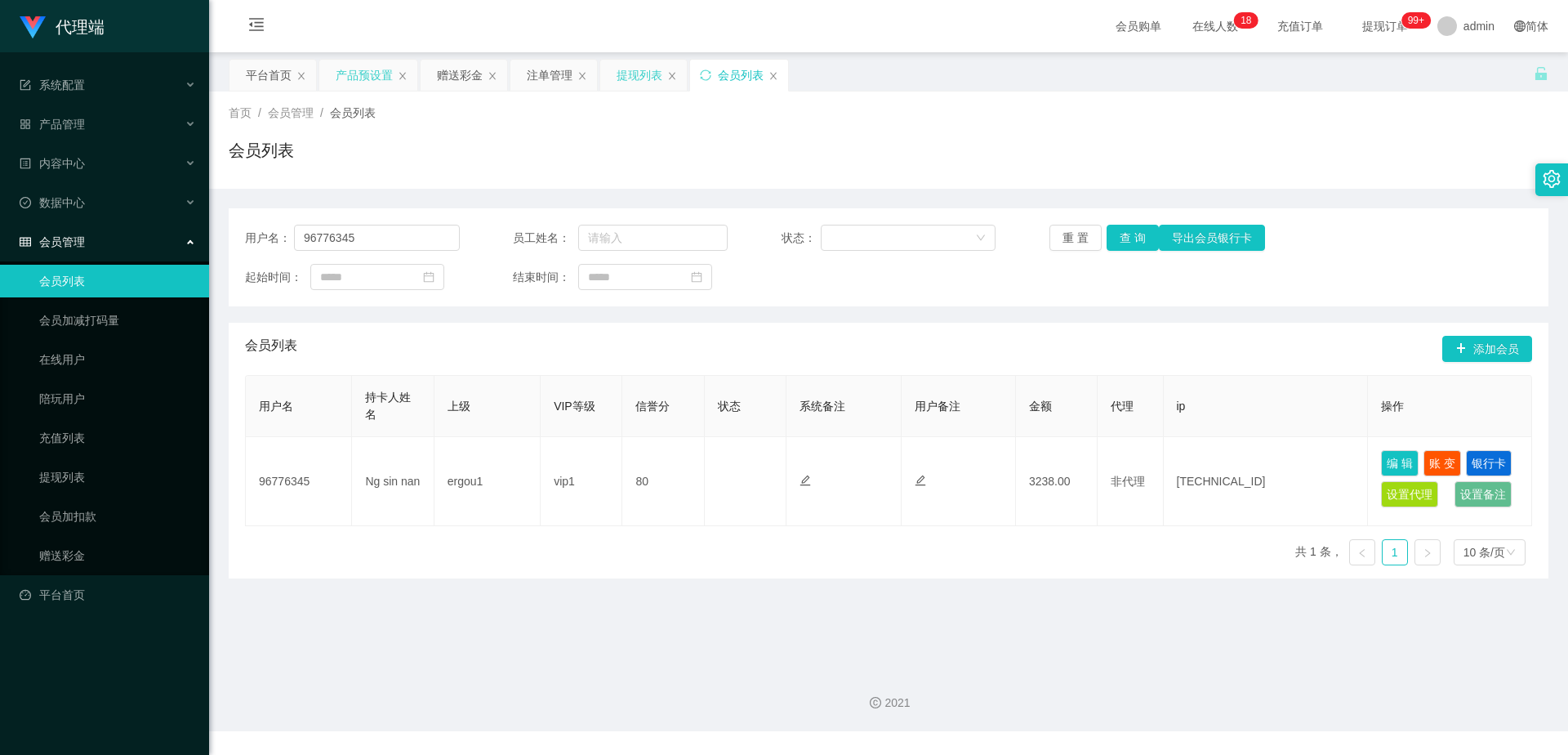
click at [636, 77] on div "提现列表" at bounding box center [640, 75] width 46 height 31
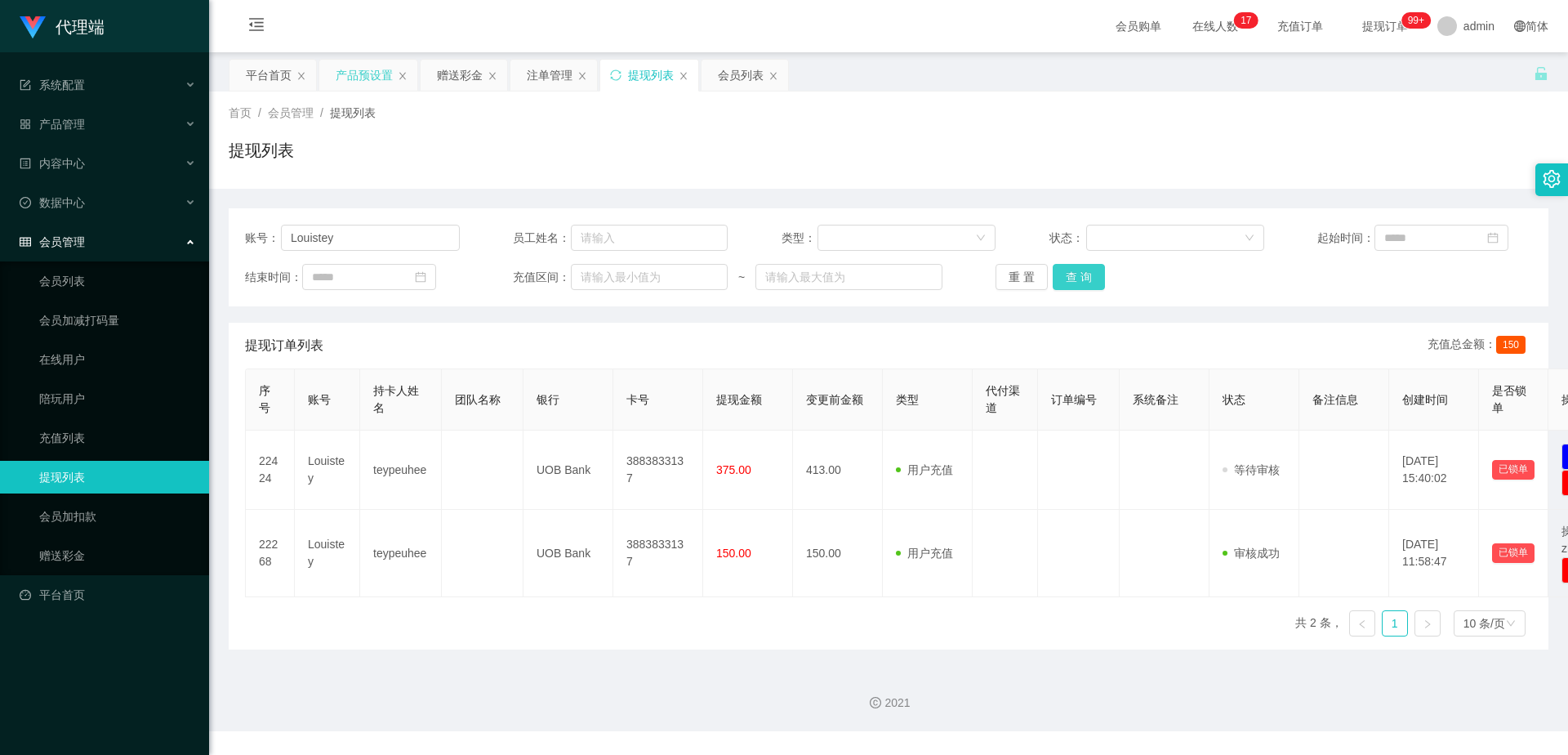
click at [1088, 274] on button "查 询" at bounding box center [1079, 276] width 52 height 26
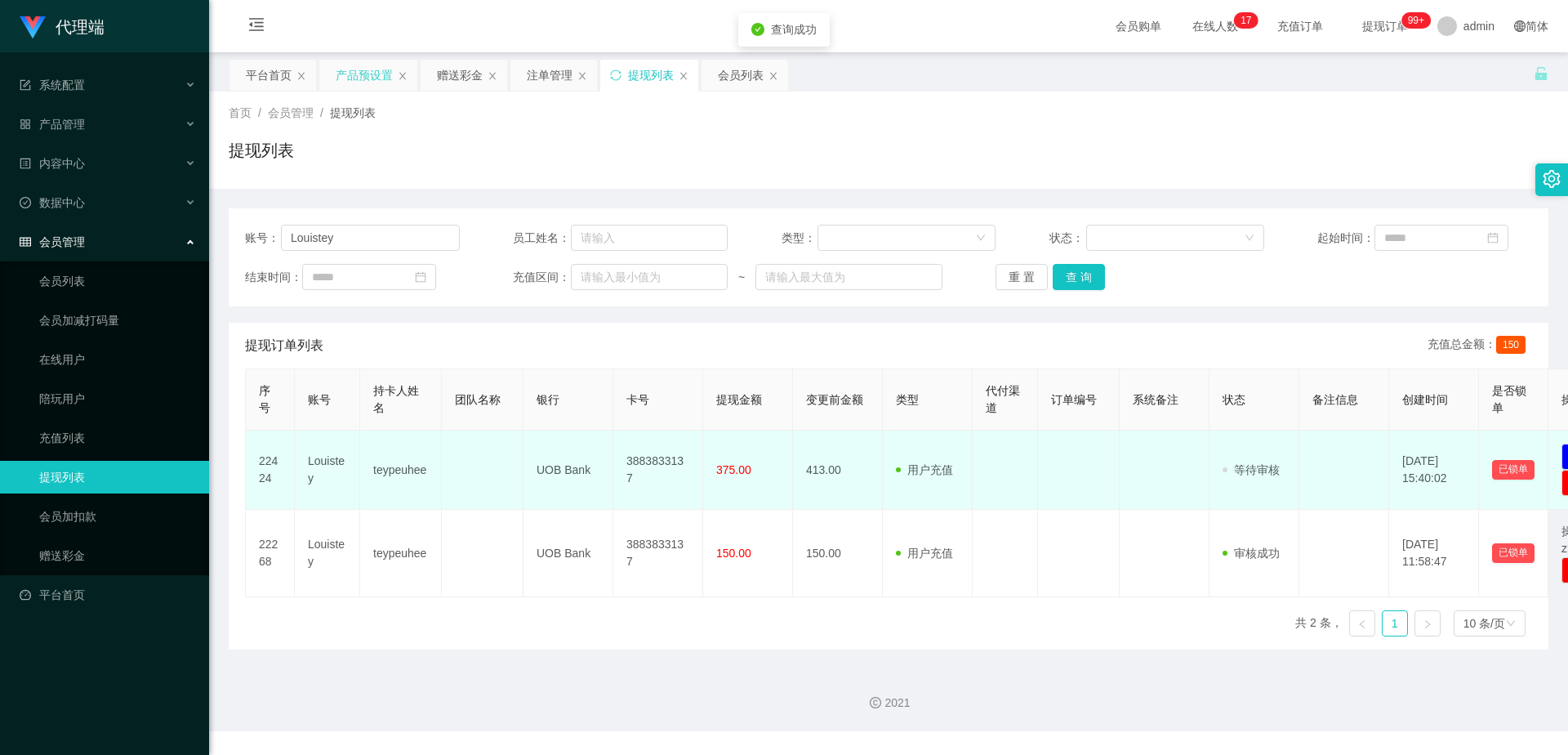
click at [1224, 465] on span at bounding box center [1228, 471] width 12 height 17
click at [1247, 470] on span "等待审核" at bounding box center [1250, 470] width 57 height 13
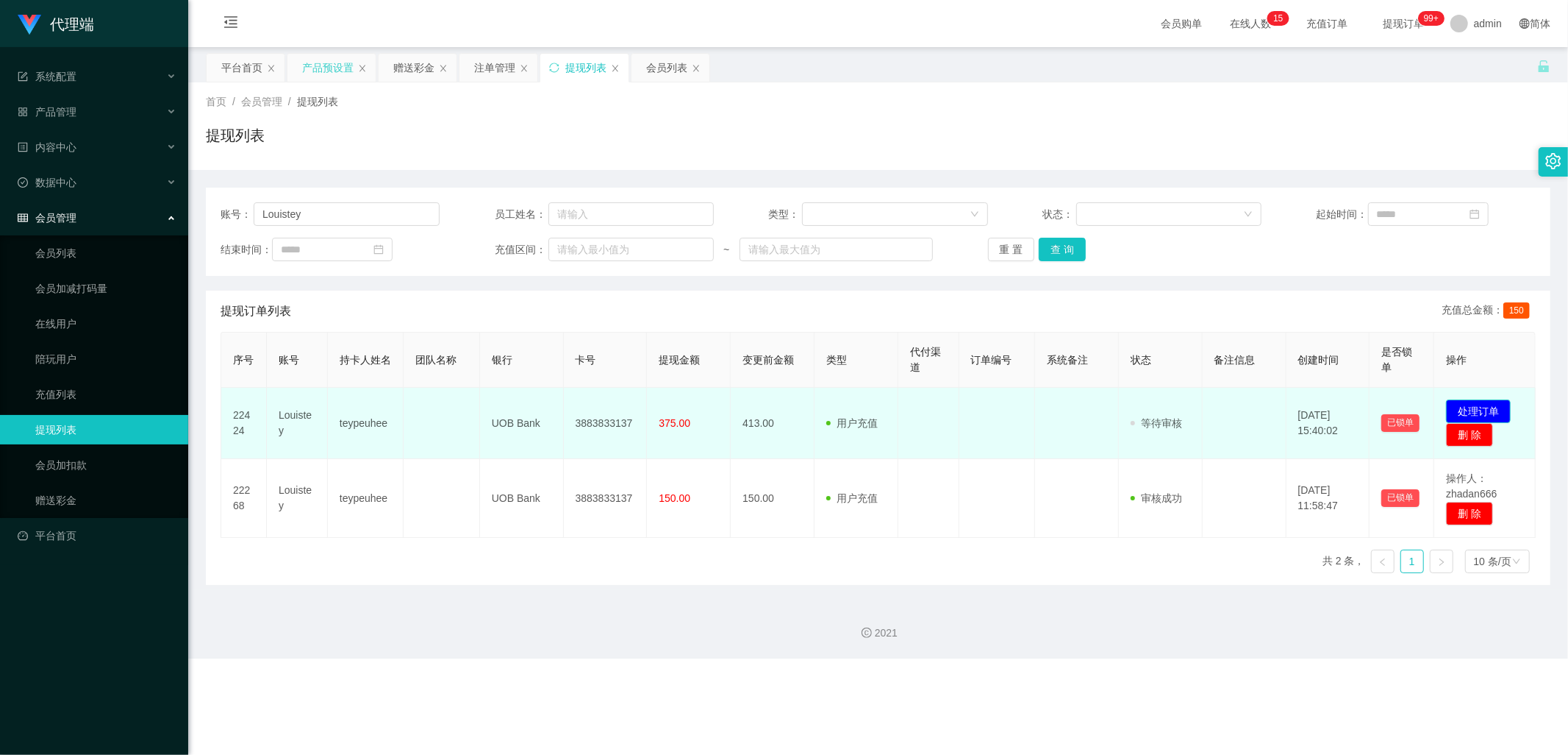
click at [1411, 407] on button "处理订单" at bounding box center [1478, 411] width 65 height 23
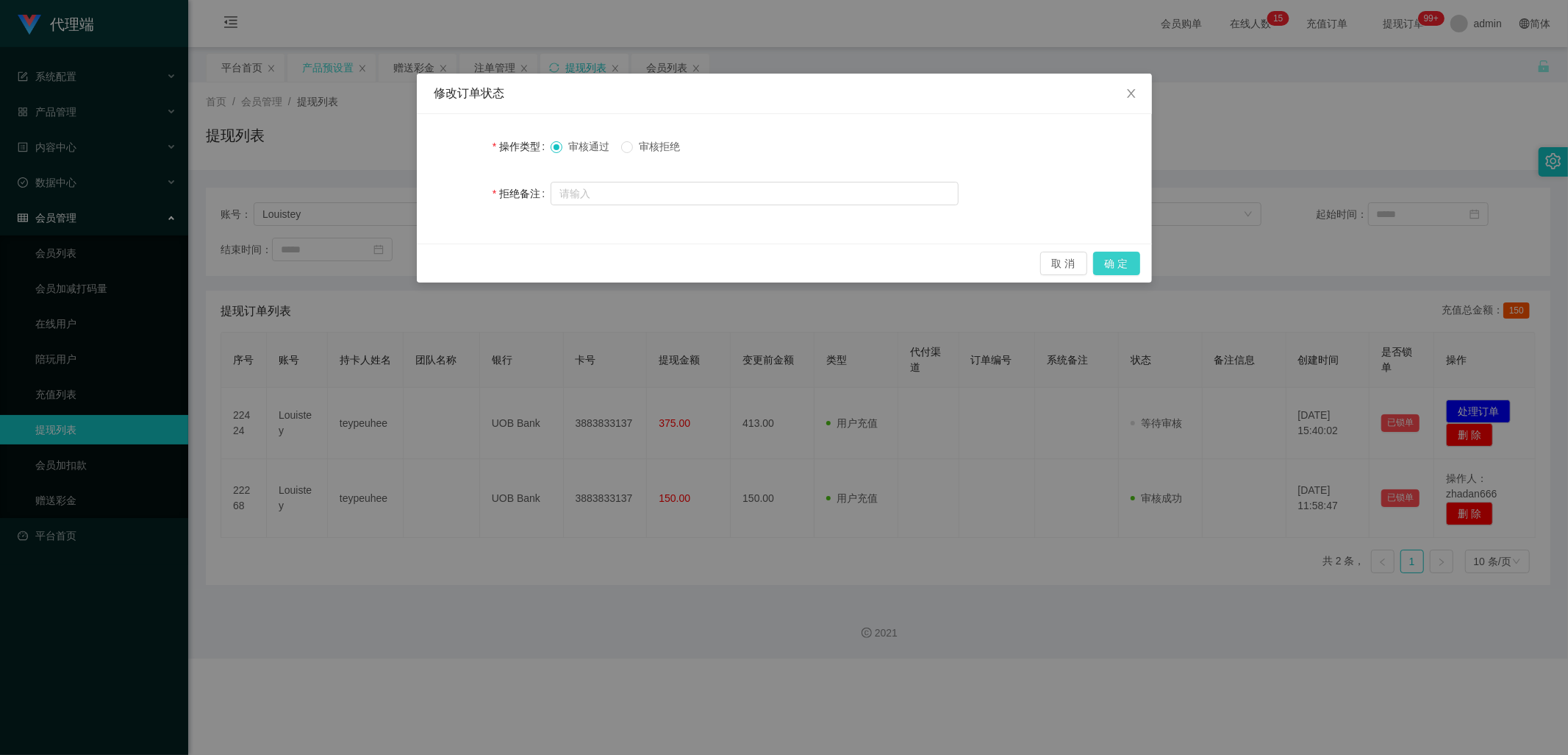
click at [1131, 268] on button "确 定" at bounding box center [1117, 263] width 47 height 23
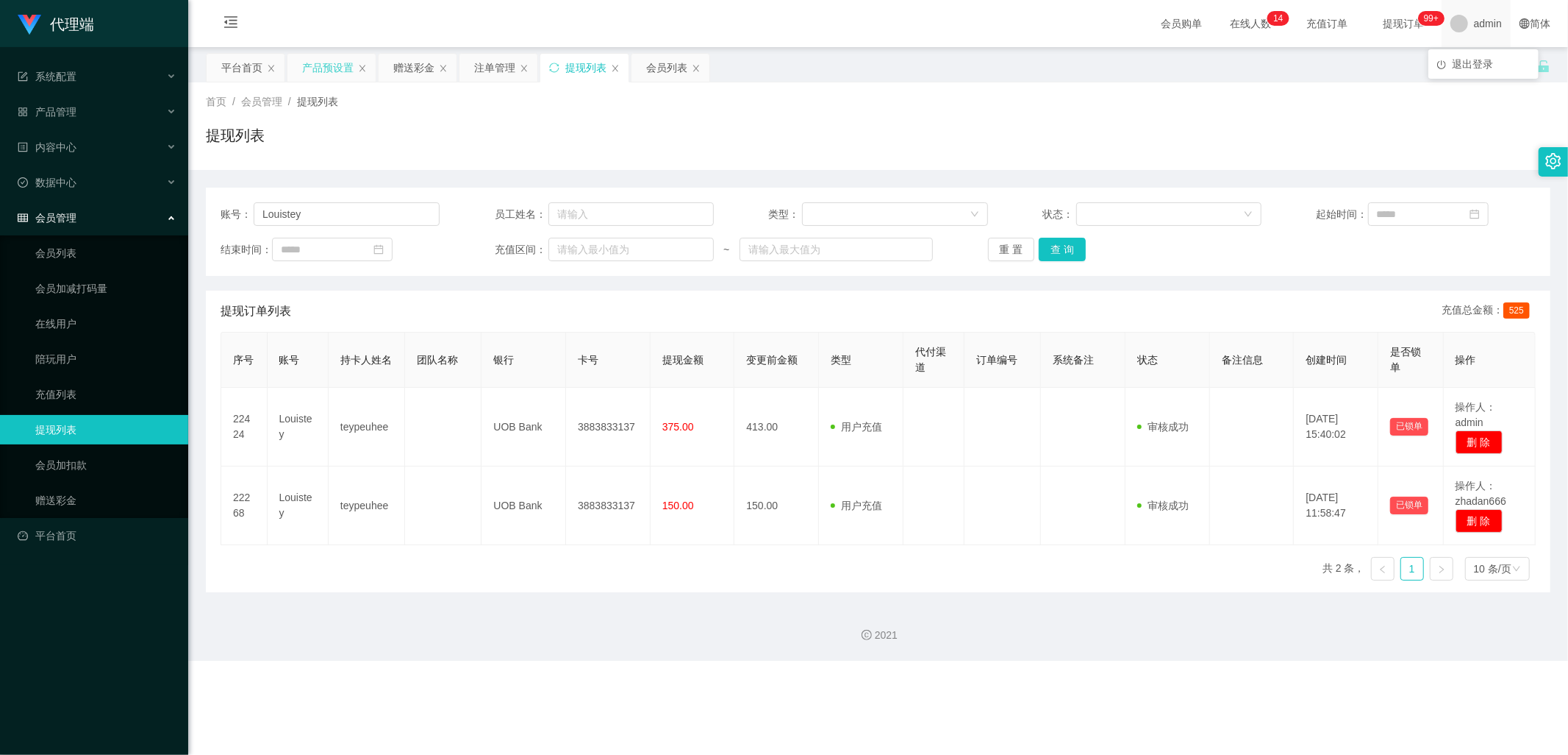
click at [1411, 18] on span "admin" at bounding box center [1488, 23] width 28 height 47
click at [1411, 64] on span "退出登录" at bounding box center [1473, 64] width 42 height 12
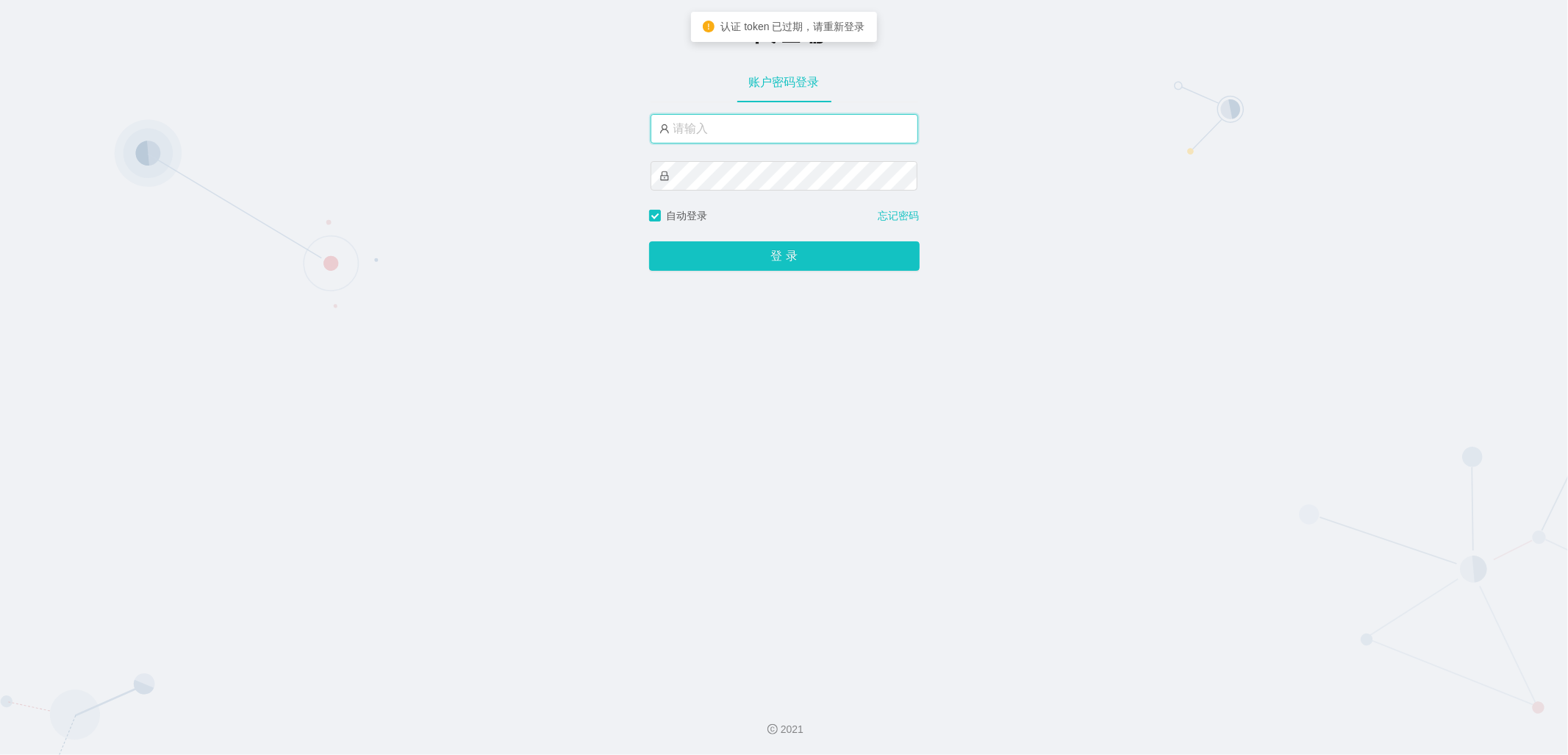
type input "admin"
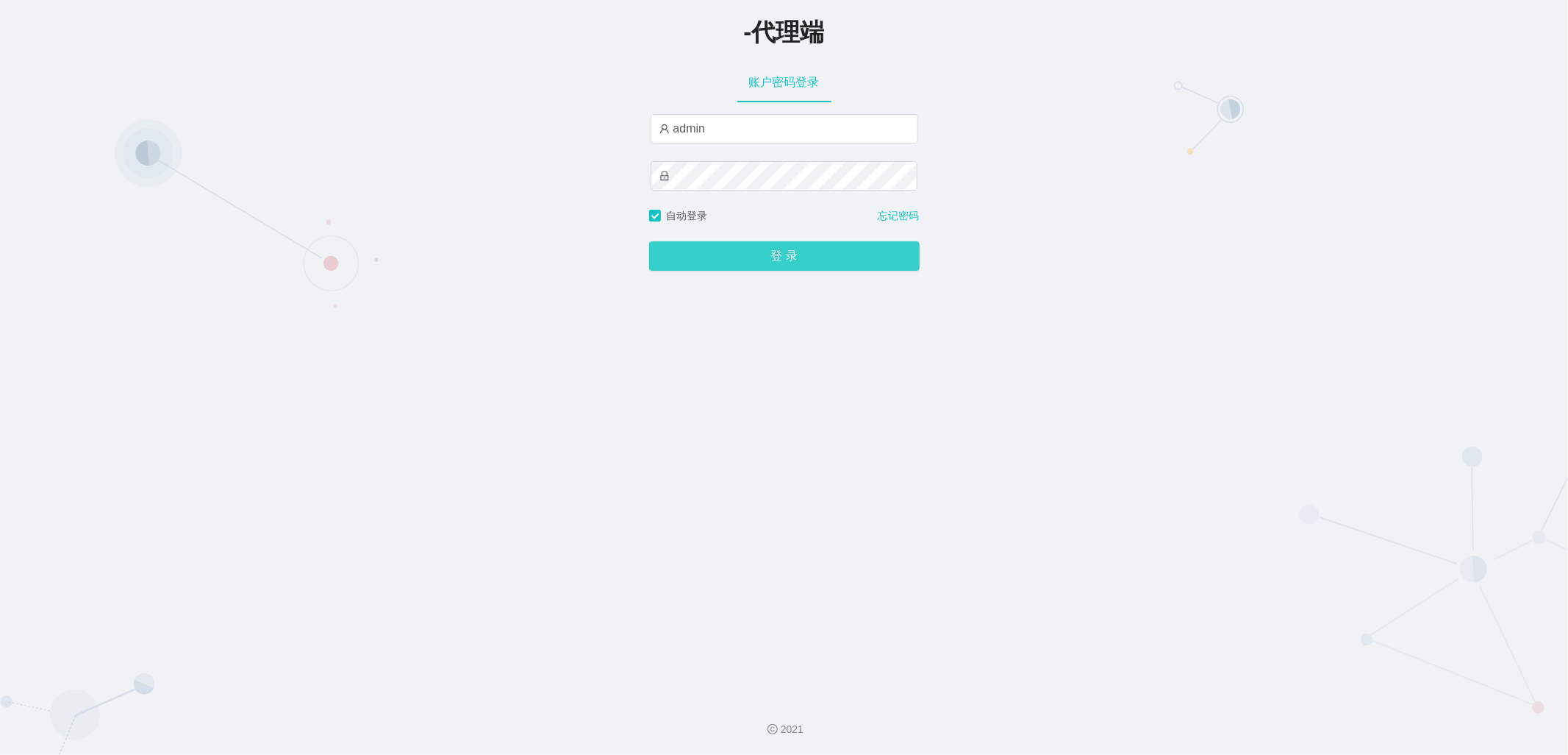
click at [761, 254] on button "登 录" at bounding box center [784, 256] width 270 height 29
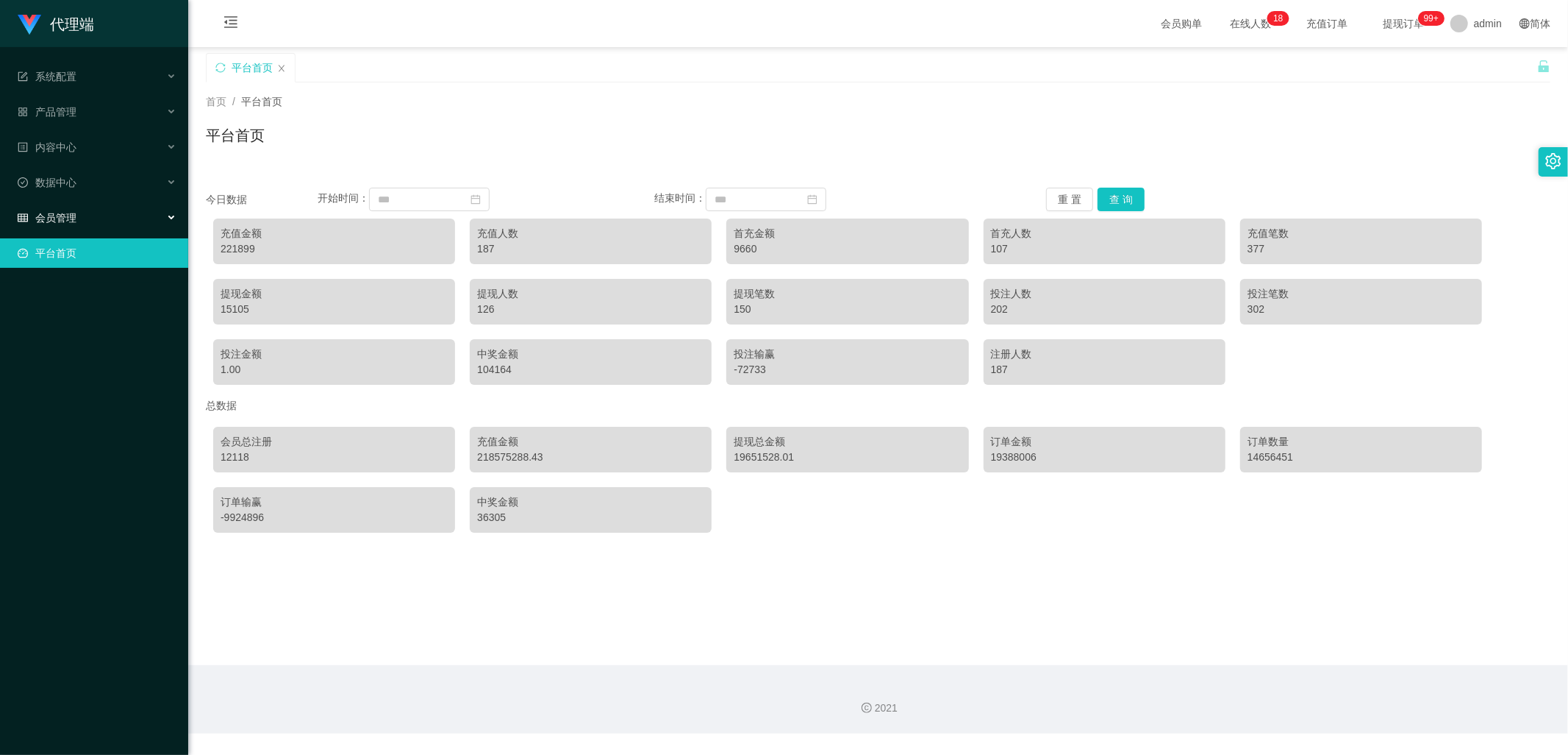
click at [84, 225] on div "会员管理" at bounding box center [94, 218] width 188 height 29
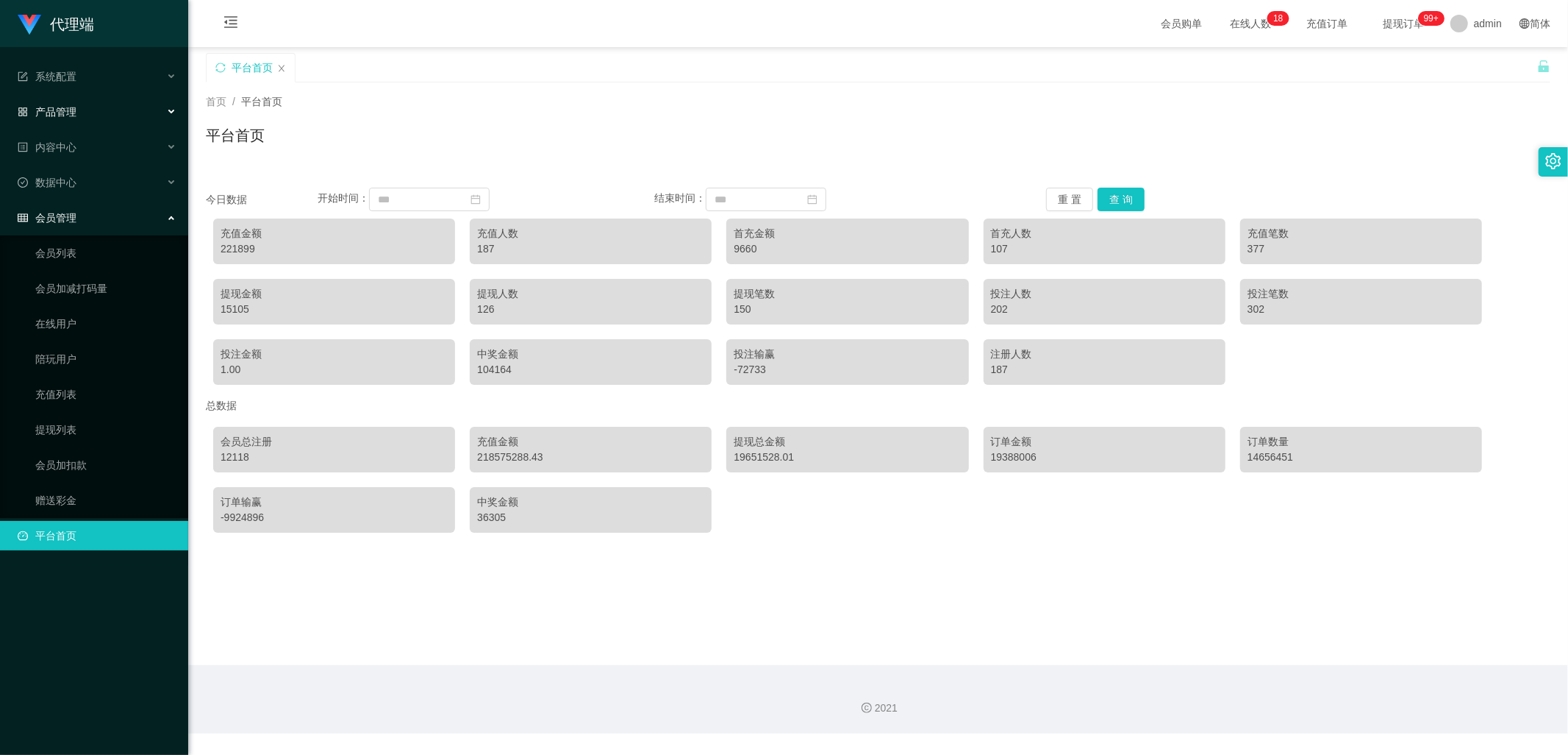
click at [85, 123] on div "产品管理" at bounding box center [94, 112] width 188 height 29
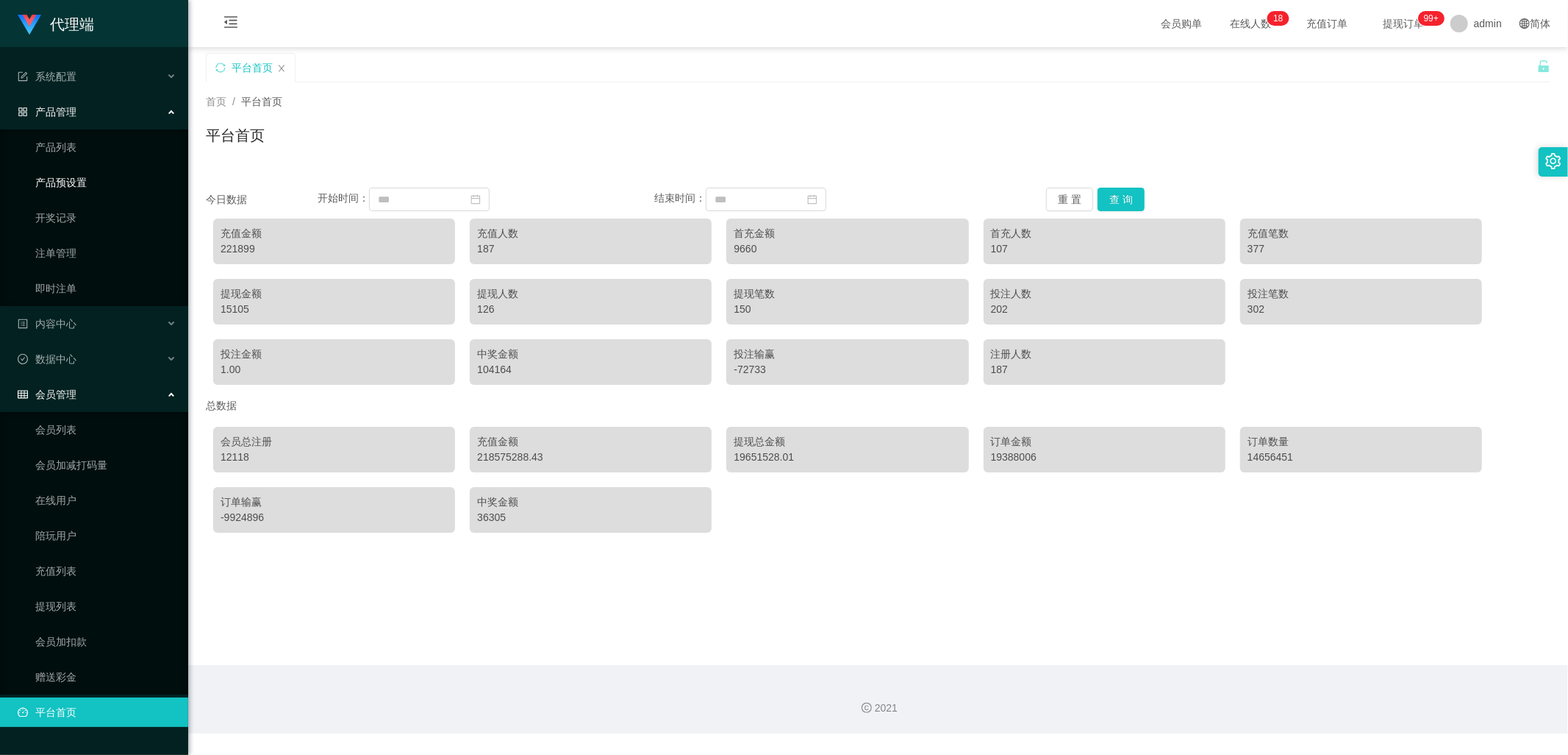
click at [103, 186] on link "产品预设置" at bounding box center [106, 182] width 141 height 29
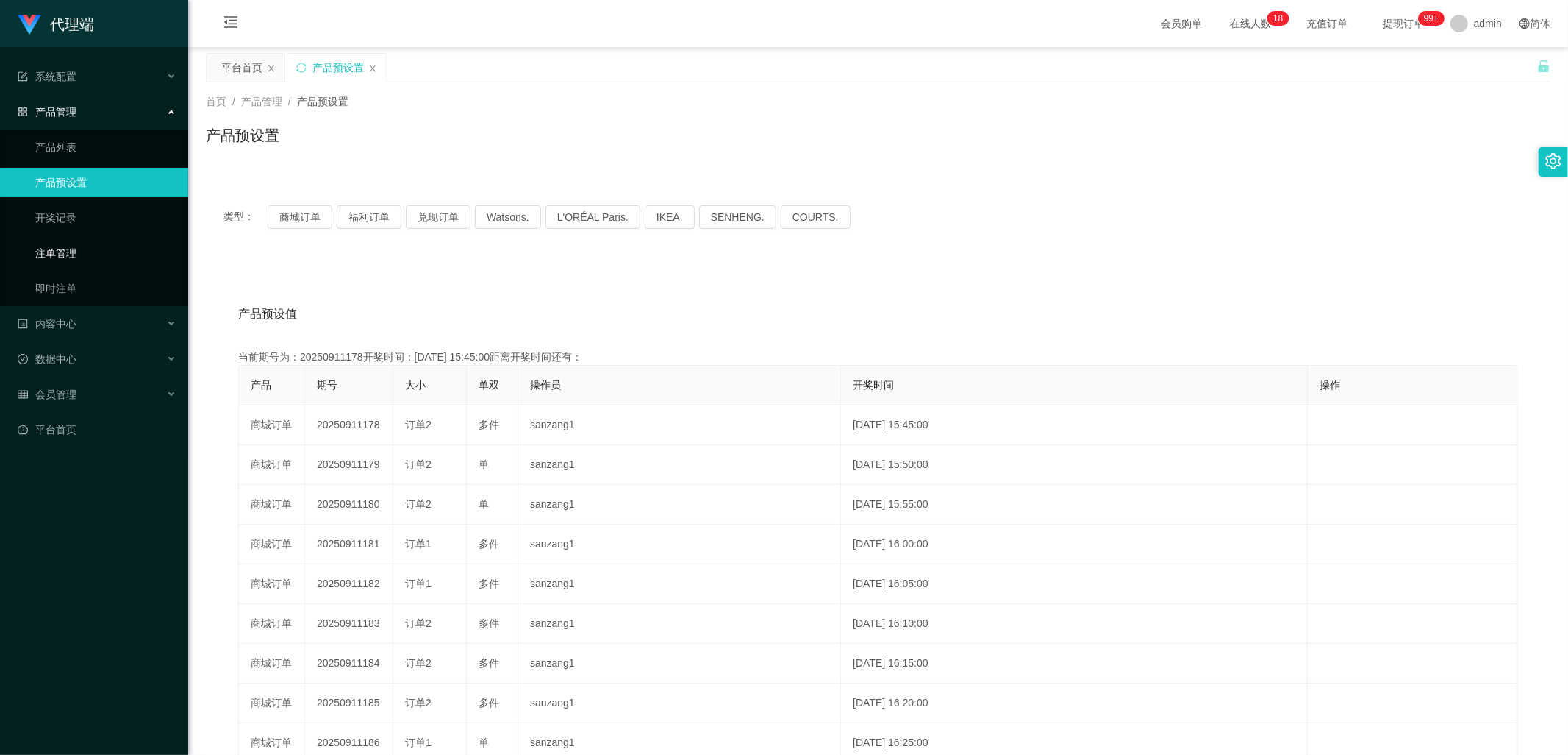
click at [91, 251] on link "注单管理" at bounding box center [106, 253] width 141 height 29
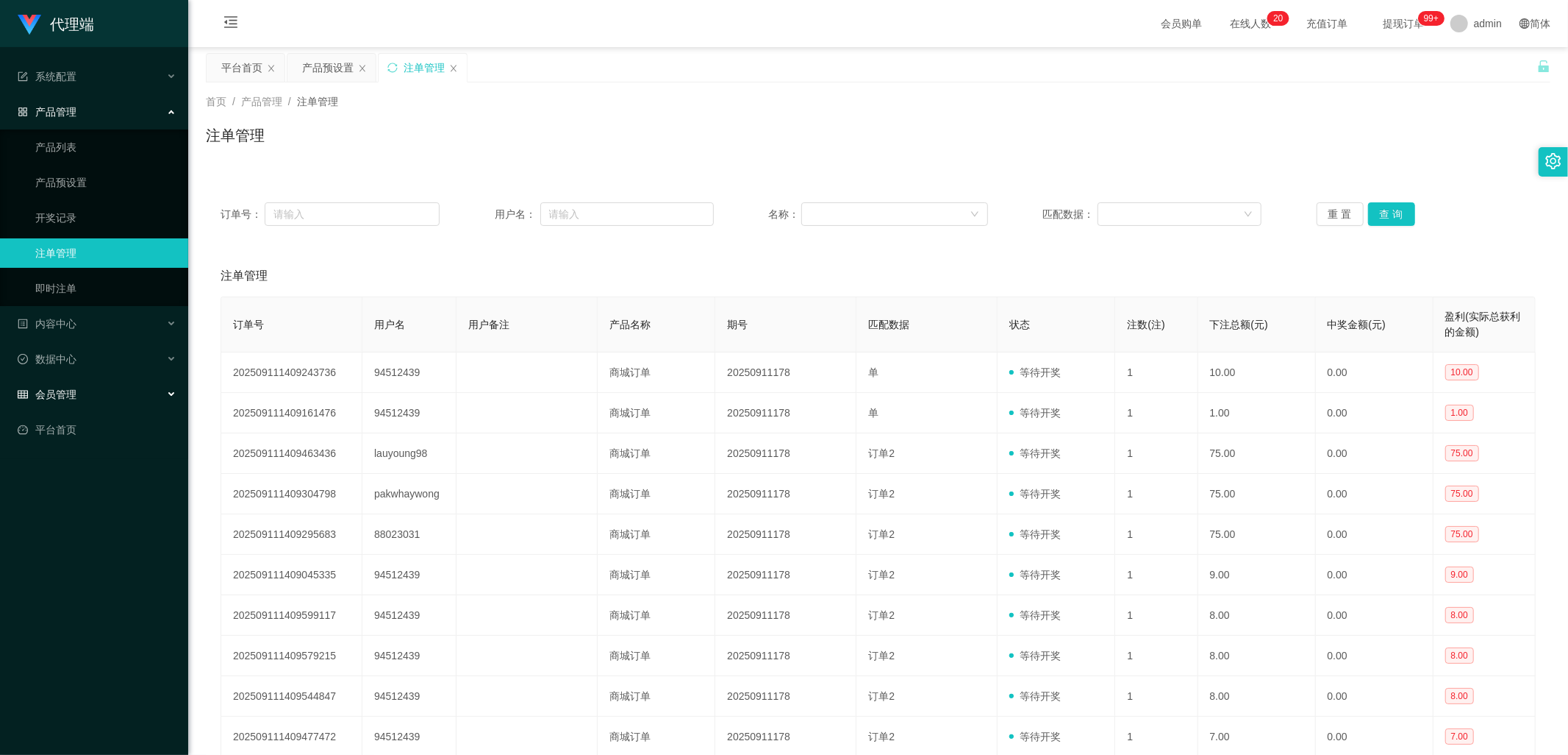
click at [99, 387] on div "会员管理" at bounding box center [94, 394] width 188 height 29
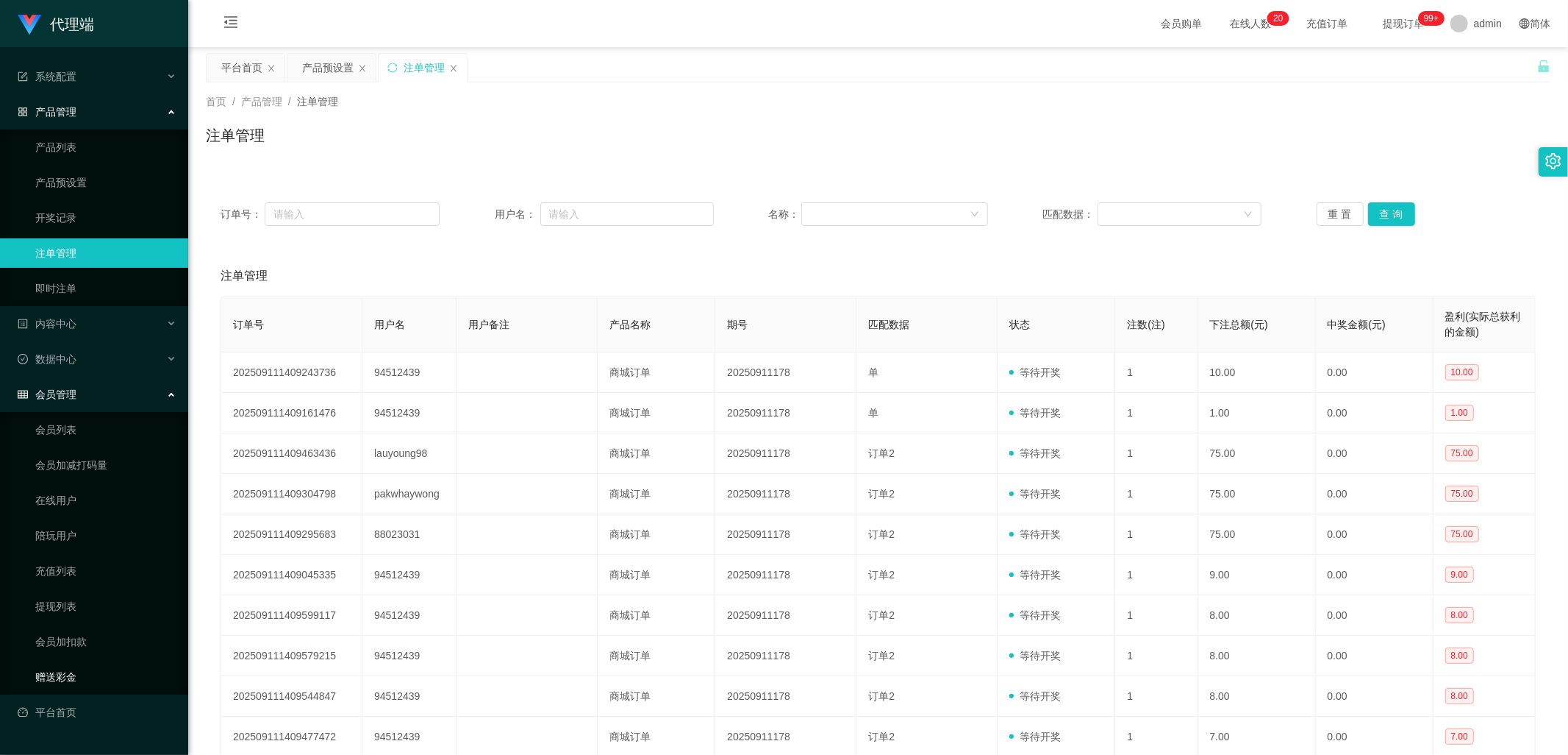
click at [88, 679] on link "赠送彩金" at bounding box center [106, 677] width 141 height 29
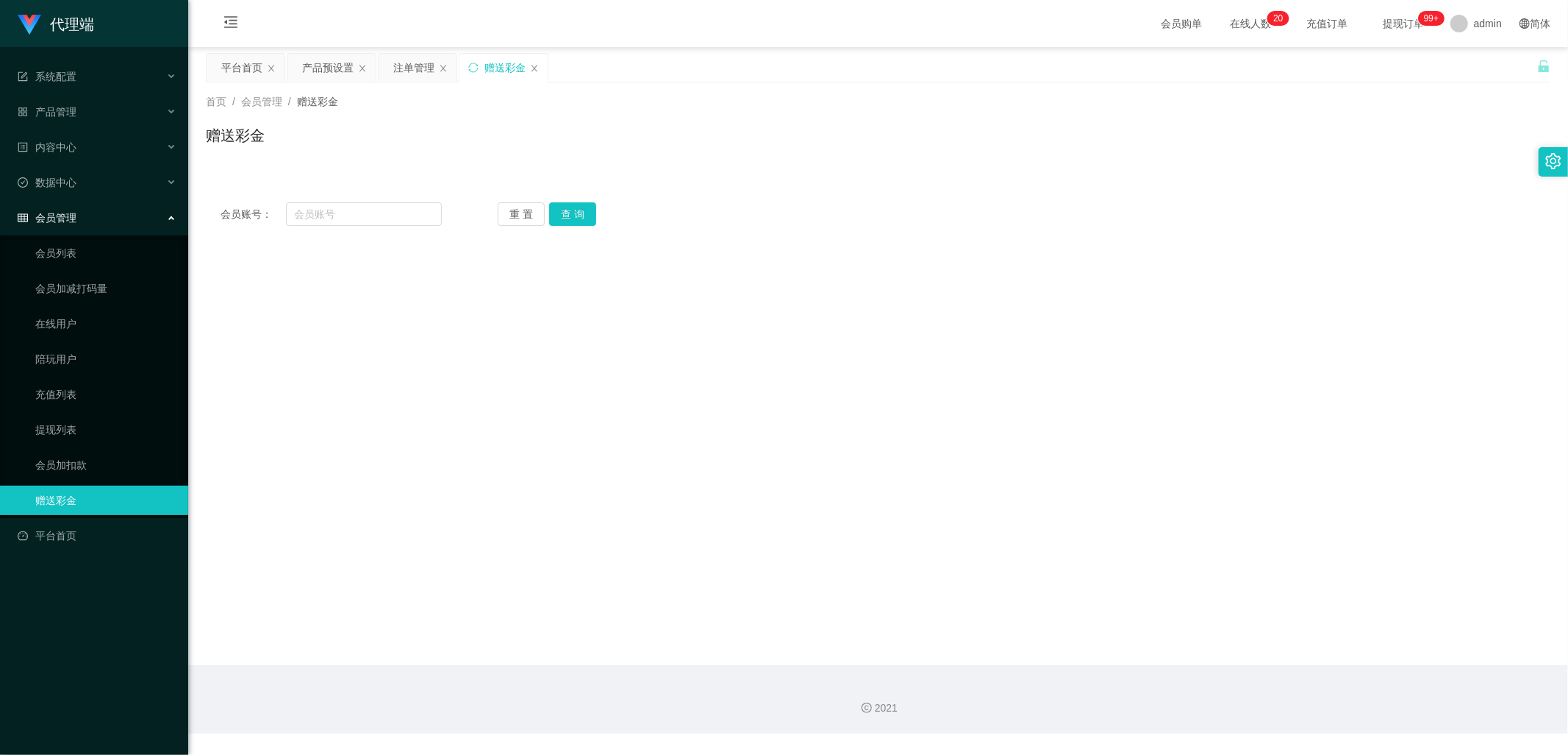
drag, startPoint x: 493, startPoint y: 70, endPoint x: 388, endPoint y: 134, distance: 123.0
click at [388, 134] on div "关闭左侧 关闭右侧 关闭其它 刷新页面 平台首页 产品预设置 注单管理 赠送彩金 首页 / 会员管理 / 赠送彩金 / 赠送彩金 会员账号： 重 置 查 询 …" at bounding box center [878, 146] width 1344 height 187
drag, startPoint x: 72, startPoint y: 435, endPoint x: 77, endPoint y: 371, distance: 64.2
click at [72, 437] on link "提现列表" at bounding box center [106, 430] width 141 height 29
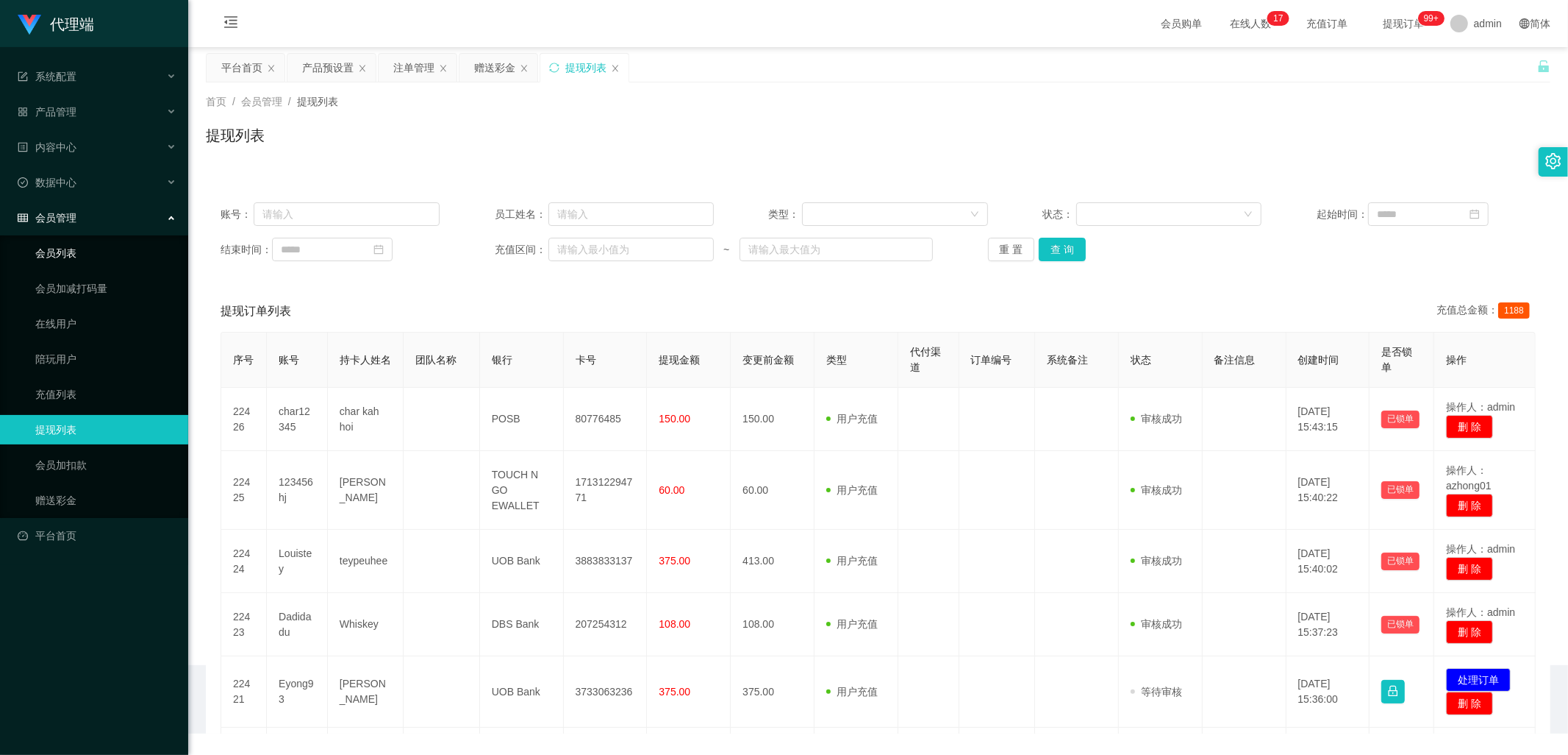
click at [55, 251] on link "会员列表" at bounding box center [106, 253] width 141 height 29
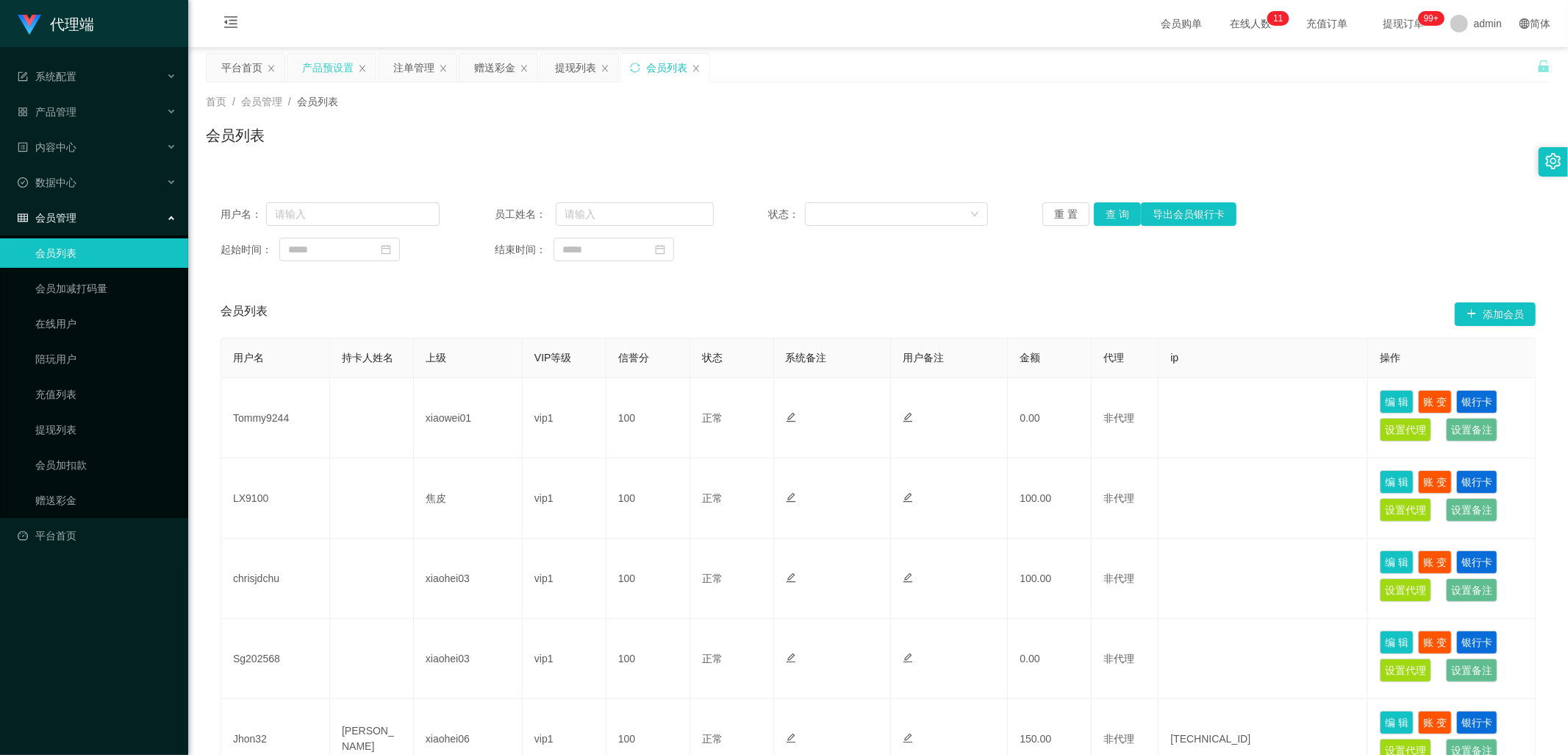
click at [342, 70] on div "产品预设置" at bounding box center [327, 68] width 51 height 28
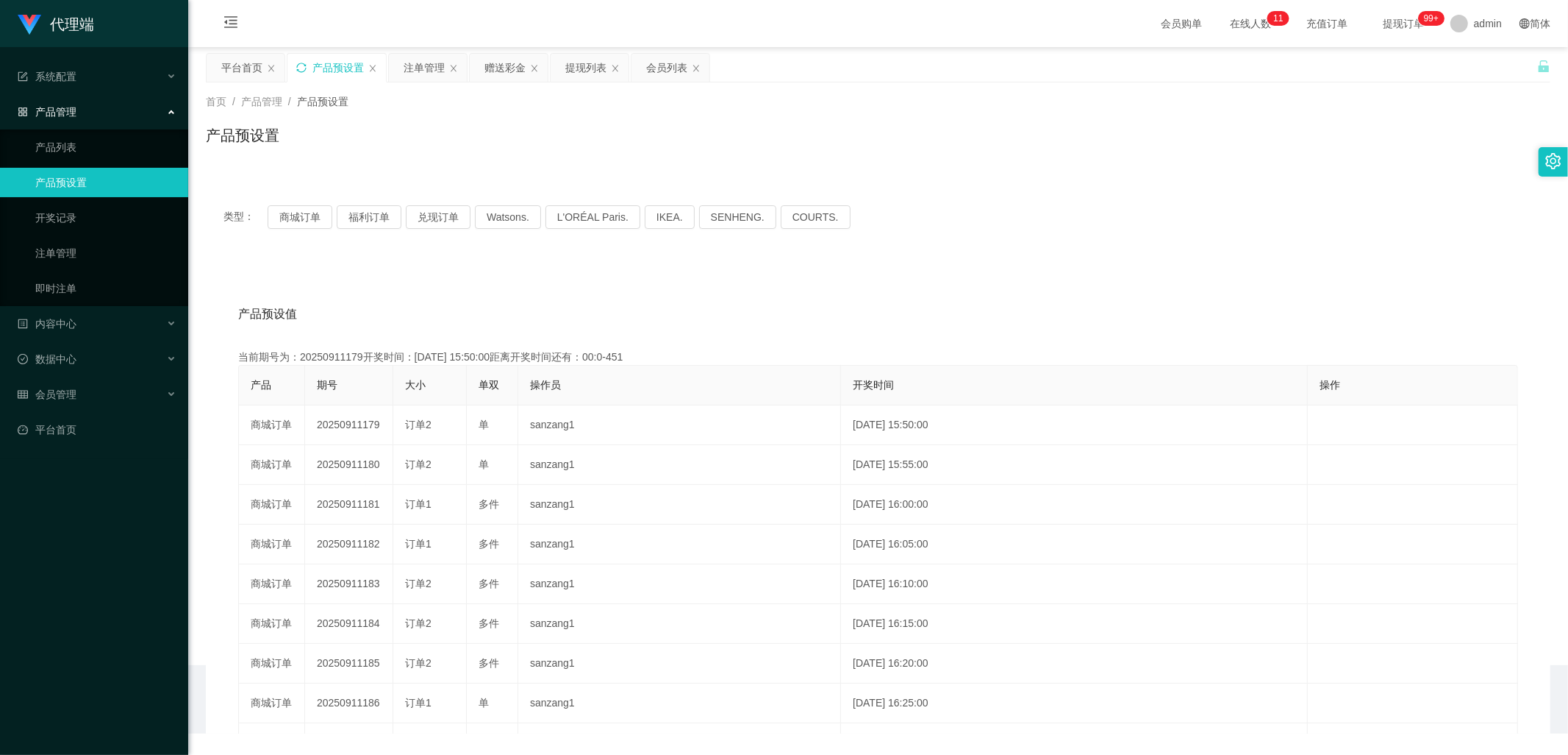
click at [303, 68] on icon "图标: sync" at bounding box center [301, 68] width 10 height 10
click at [435, 221] on button "兑现订单" at bounding box center [437, 217] width 65 height 23
